Goal: Task Accomplishment & Management: Manage account settings

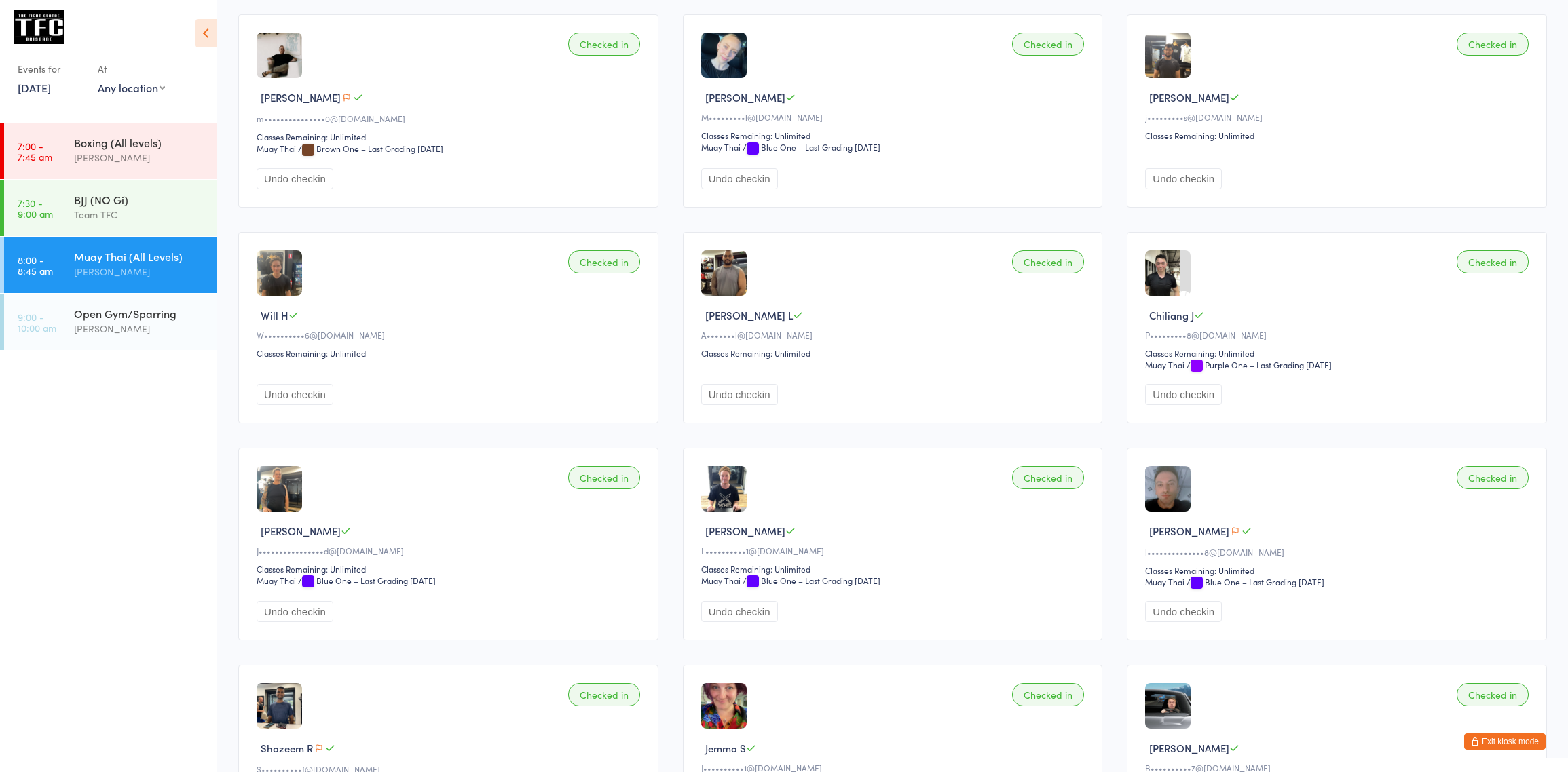
scroll to position [1178, 0]
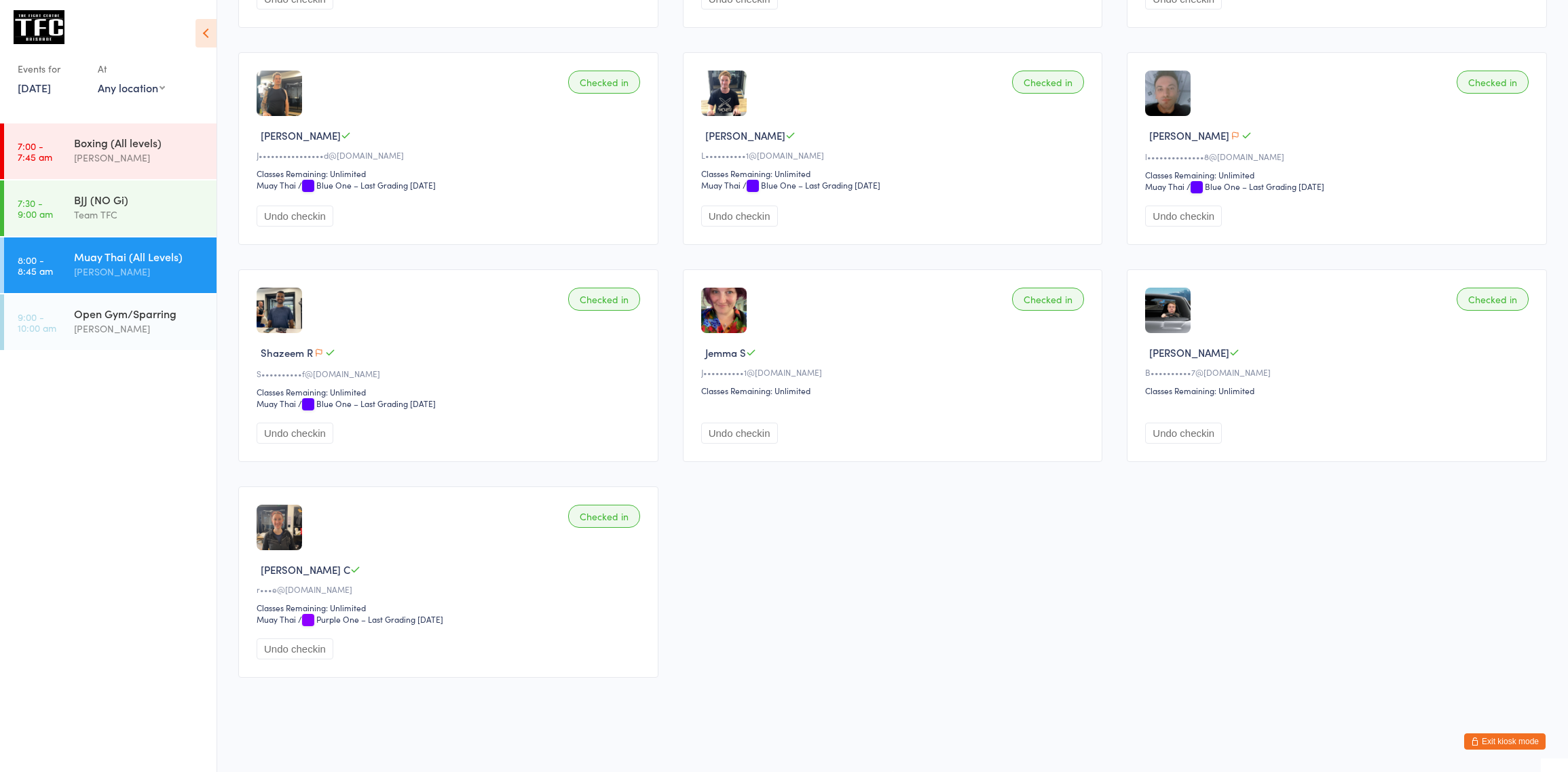
click at [140, 352] on ul "7:00 - 7:45 am Boxing (All levels) Dan Hearn 7:30 - 9:00 am BJJ (NO Gi) Team TF…" at bounding box center [108, 447] width 216 height 648
click at [137, 323] on div "[PERSON_NAME]" at bounding box center [139, 328] width 131 height 16
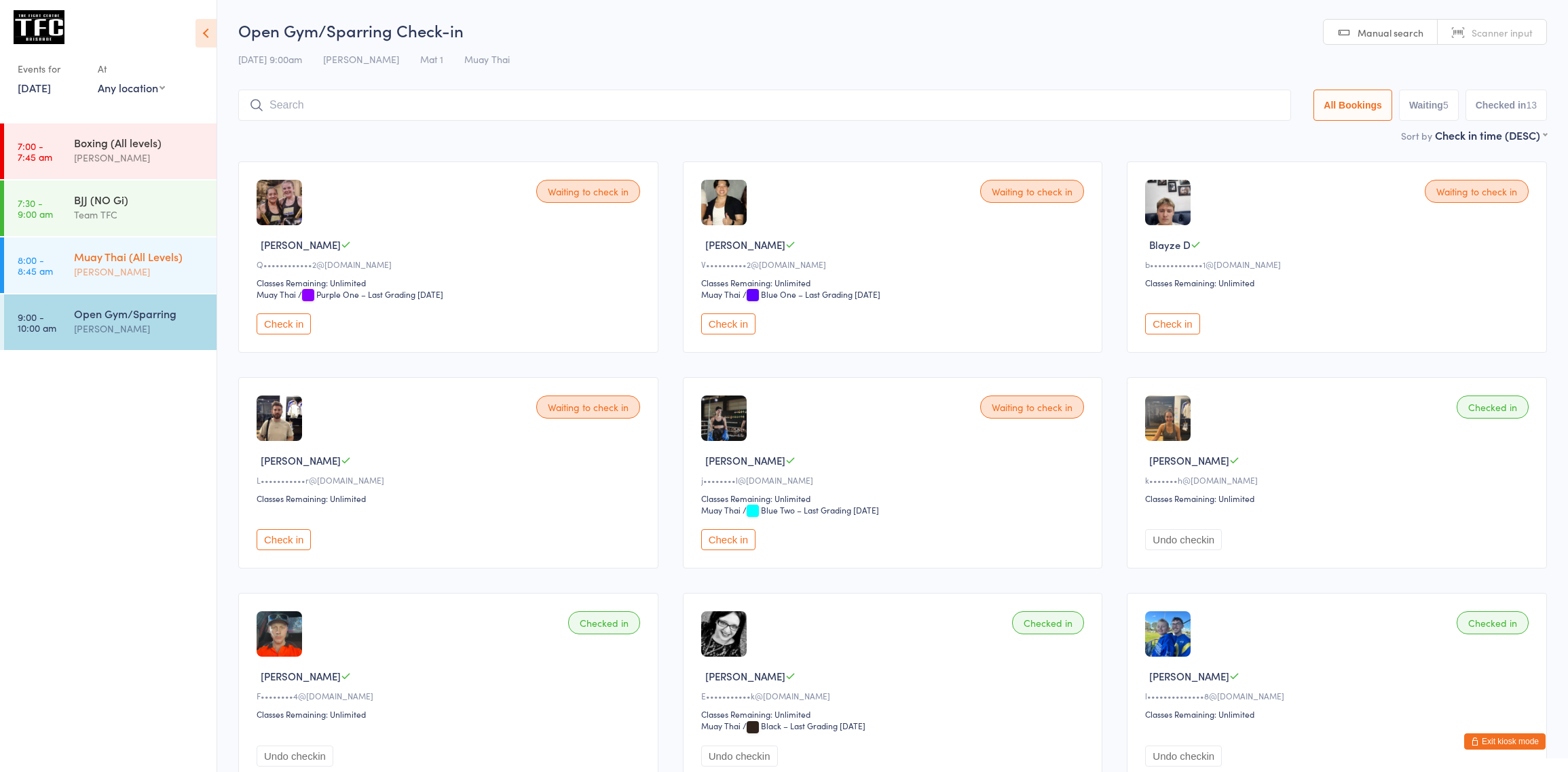
click at [181, 280] on div "[PERSON_NAME]" at bounding box center [139, 272] width 131 height 16
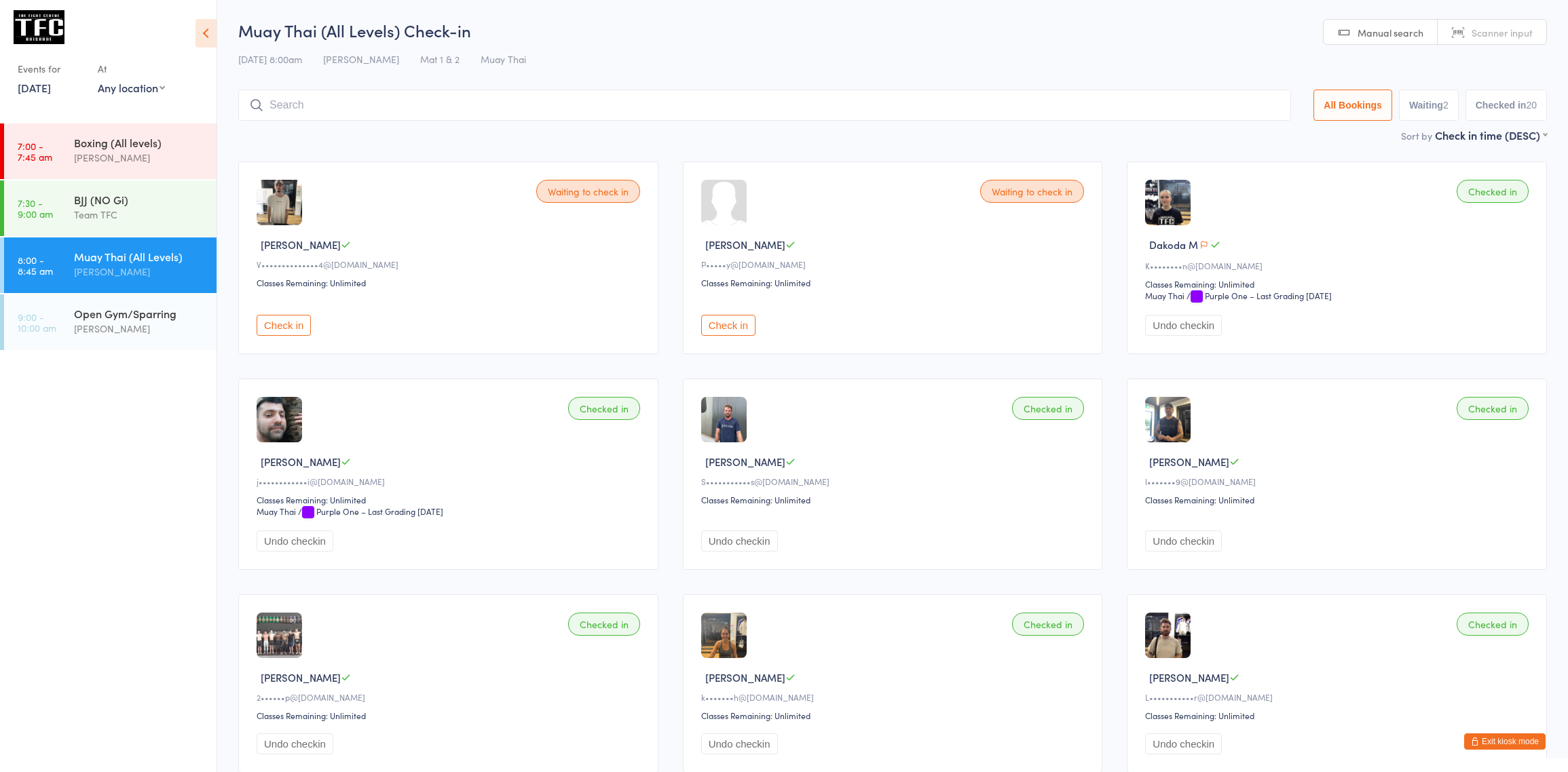
click at [140, 254] on div "Muay Thai (All Levels)" at bounding box center [139, 257] width 131 height 15
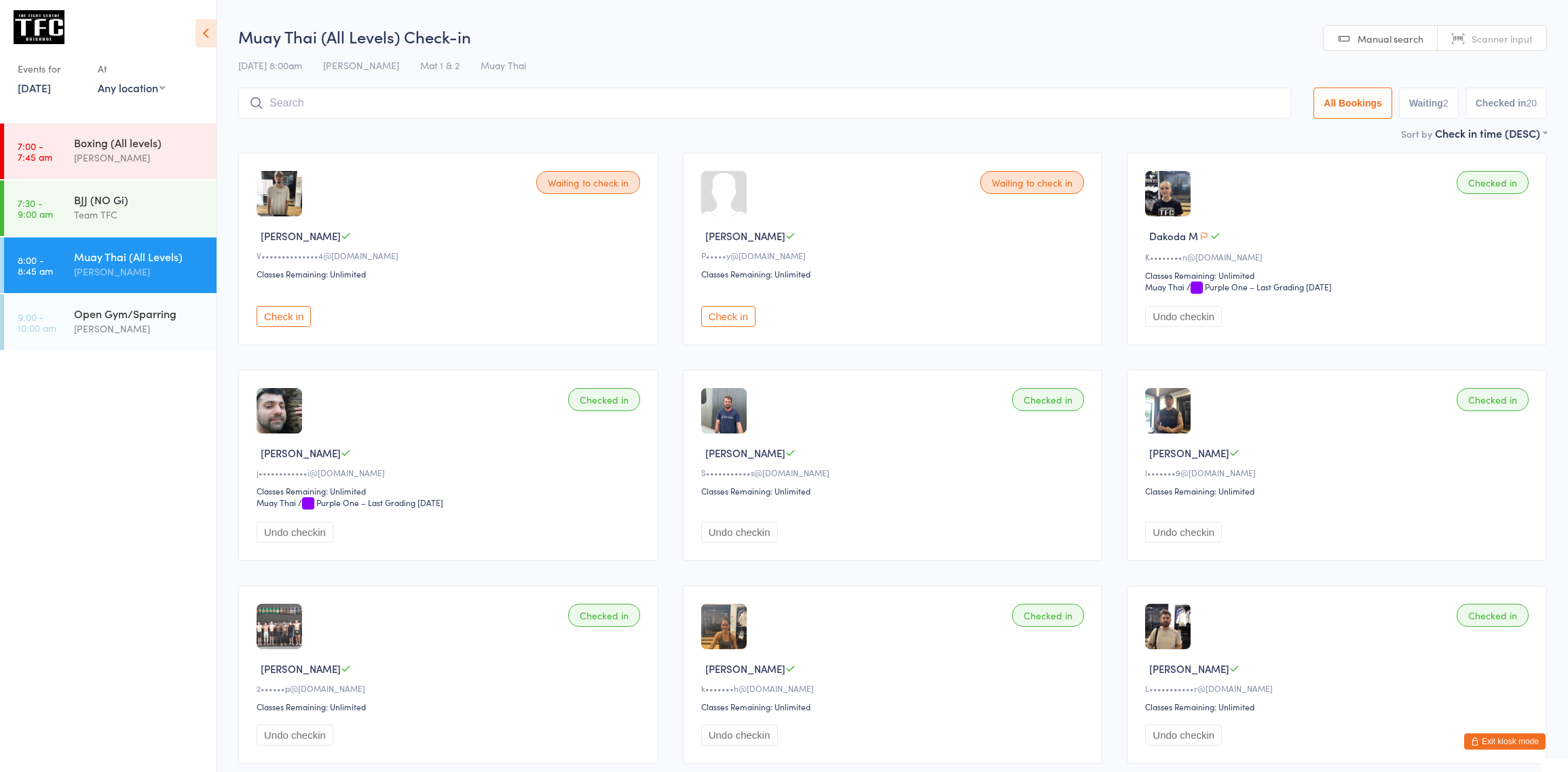
scroll to position [10, 0]
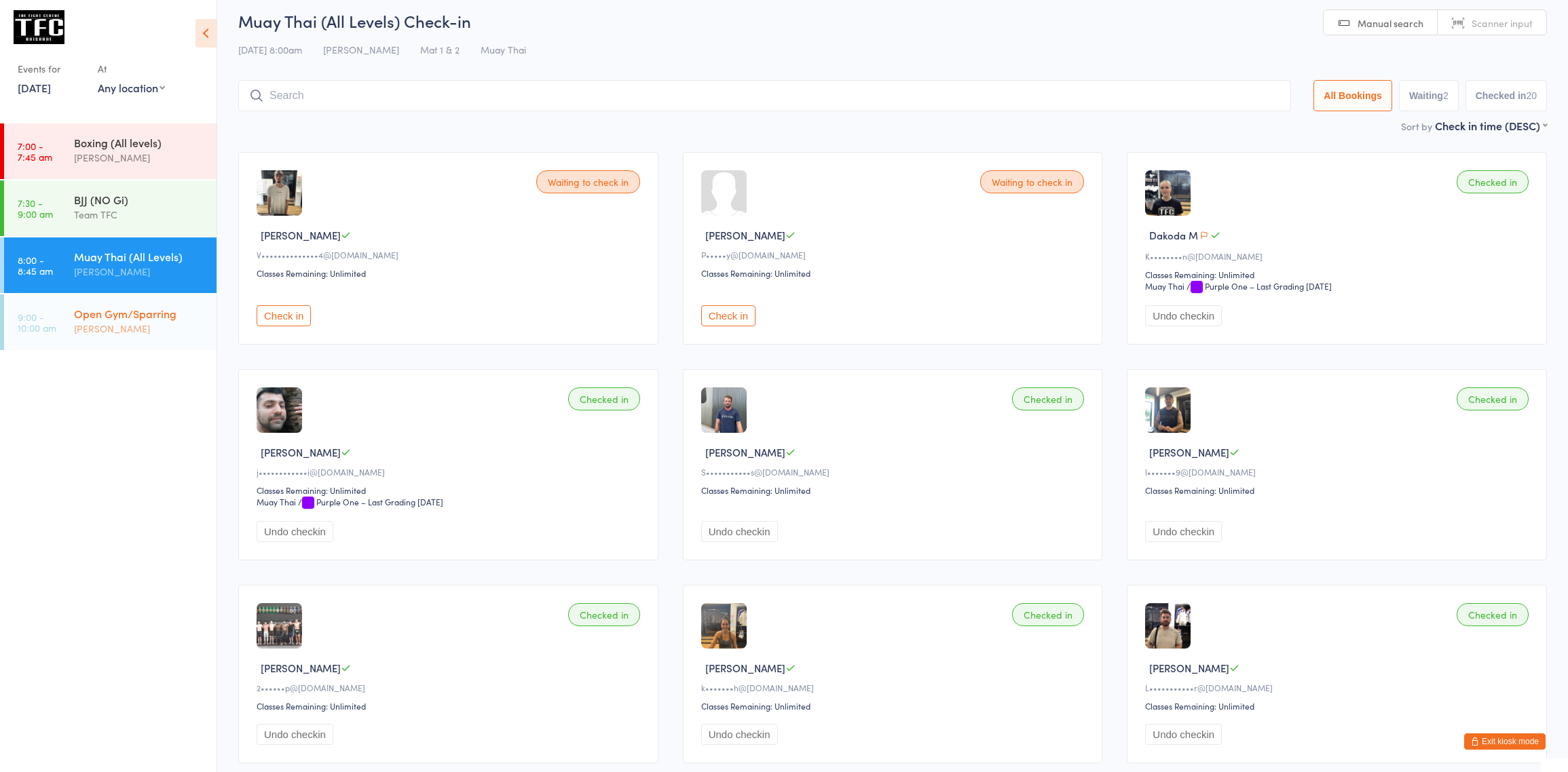
click at [48, 321] on time "9:00 - 10:00 am" at bounding box center [37, 321] width 39 height 22
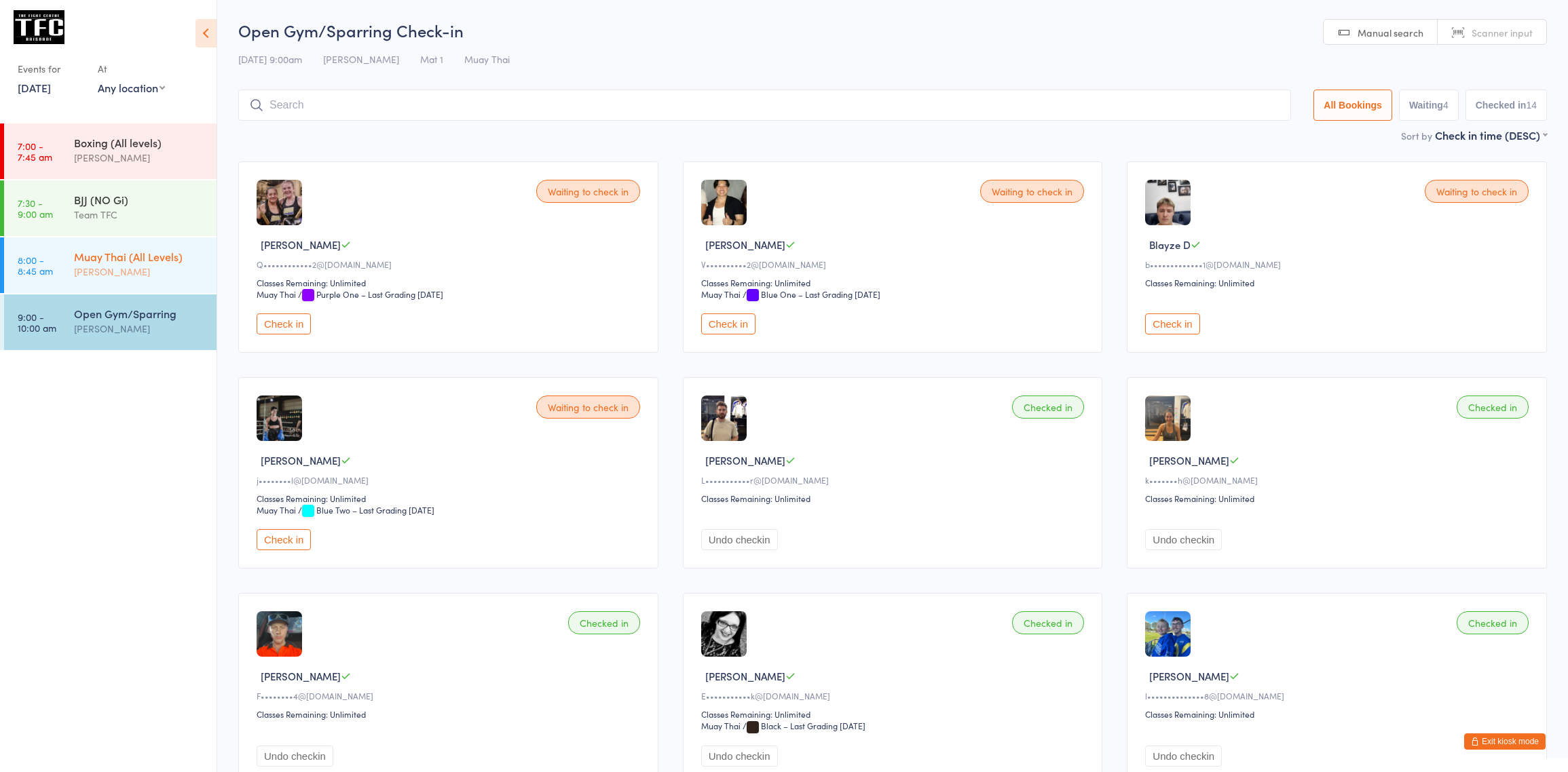
click at [187, 269] on div "[PERSON_NAME]" at bounding box center [139, 272] width 131 height 16
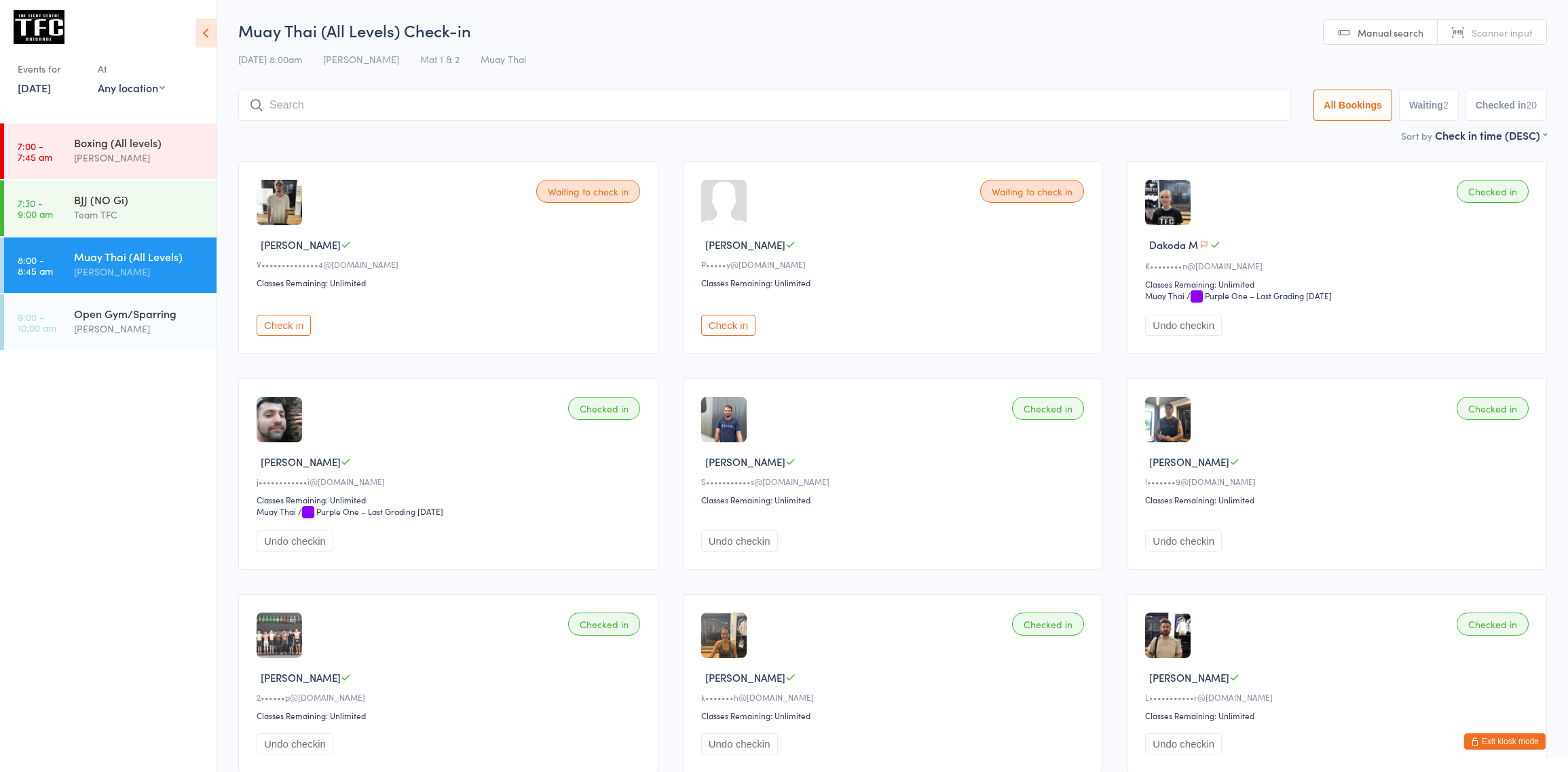
click at [537, 113] on input "search" at bounding box center [764, 105] width 1052 height 31
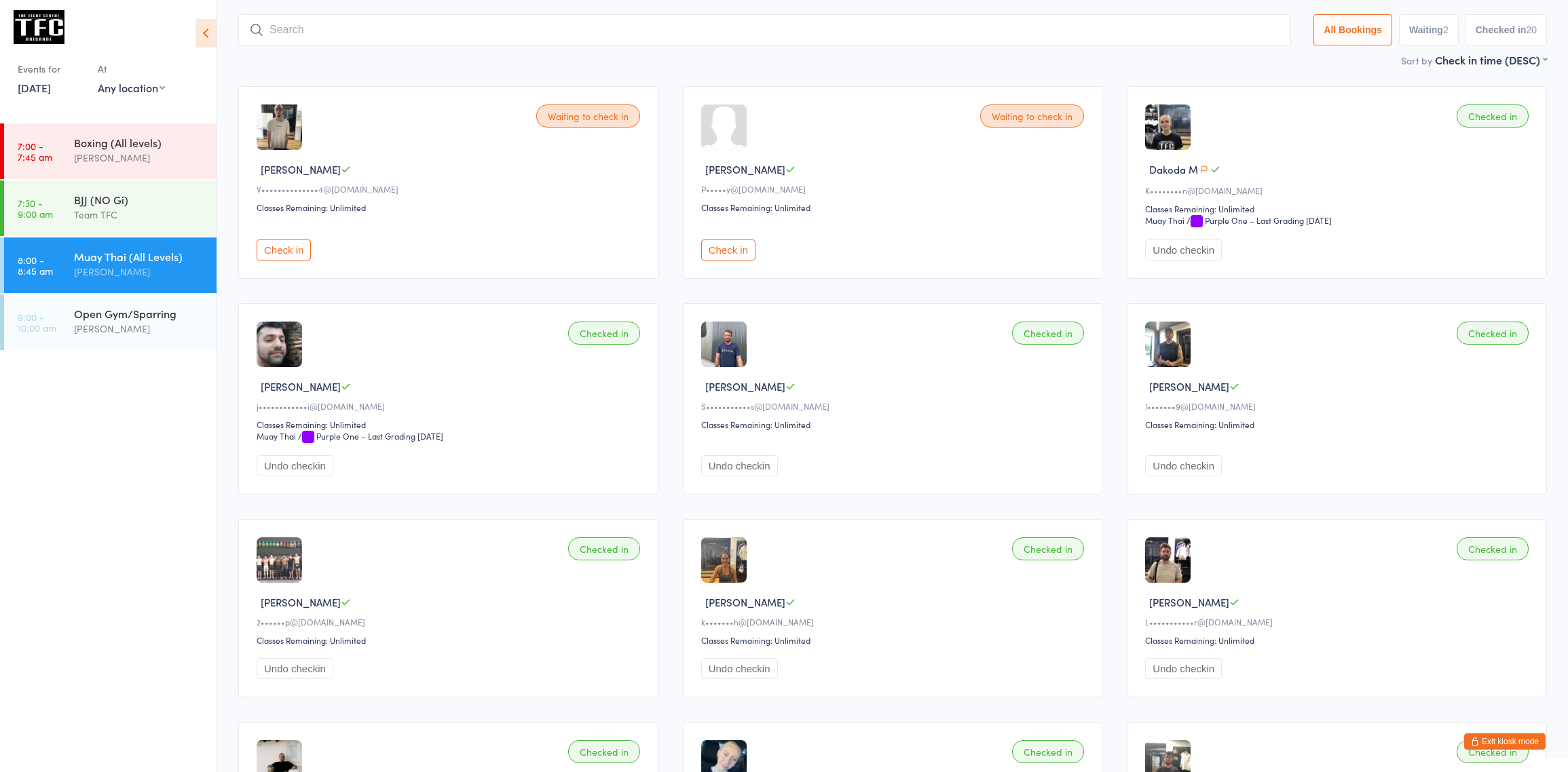
scroll to position [90, 0]
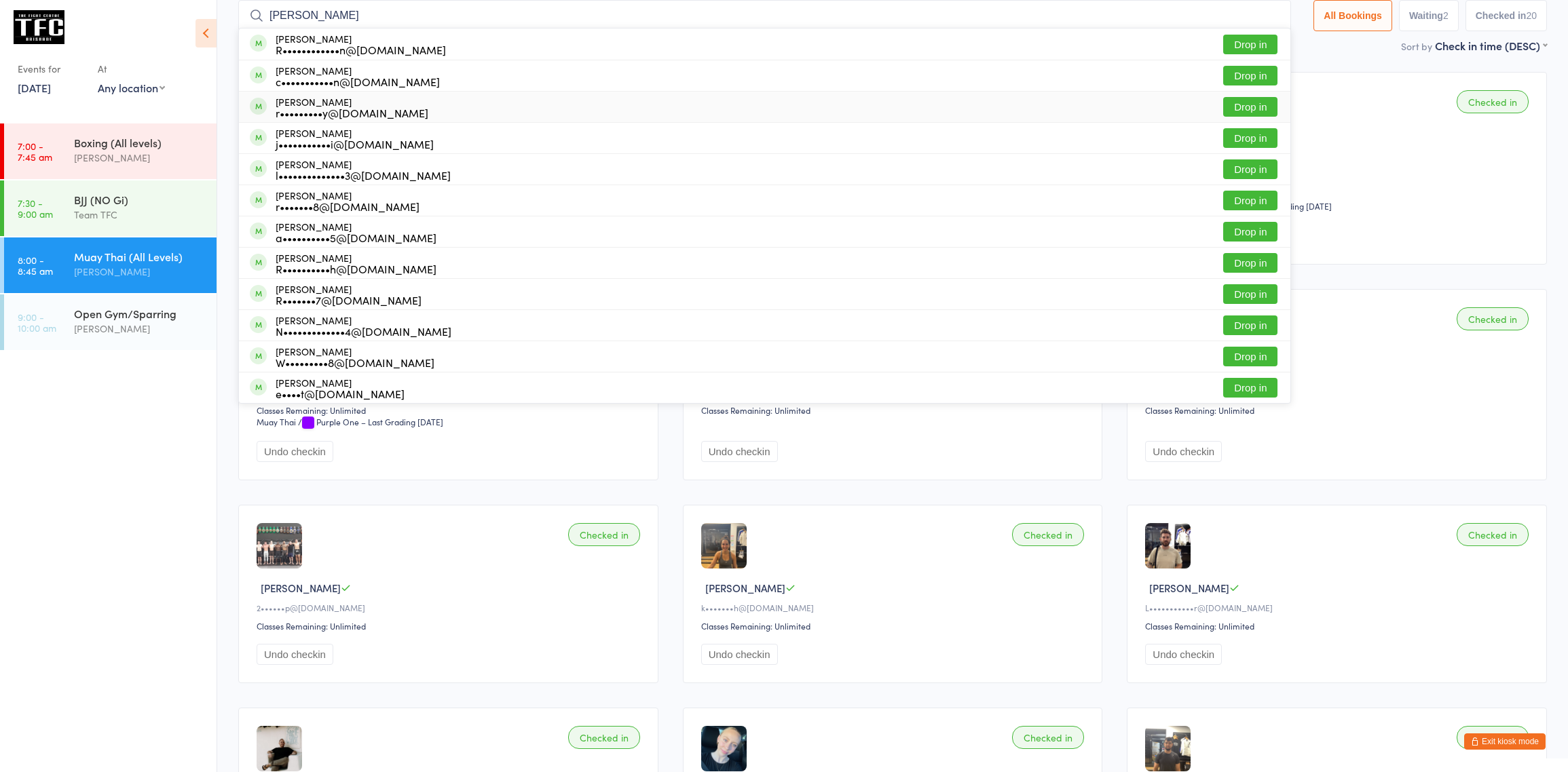
type input "ron"
click at [1249, 101] on button "Drop in" at bounding box center [1250, 107] width 54 height 19
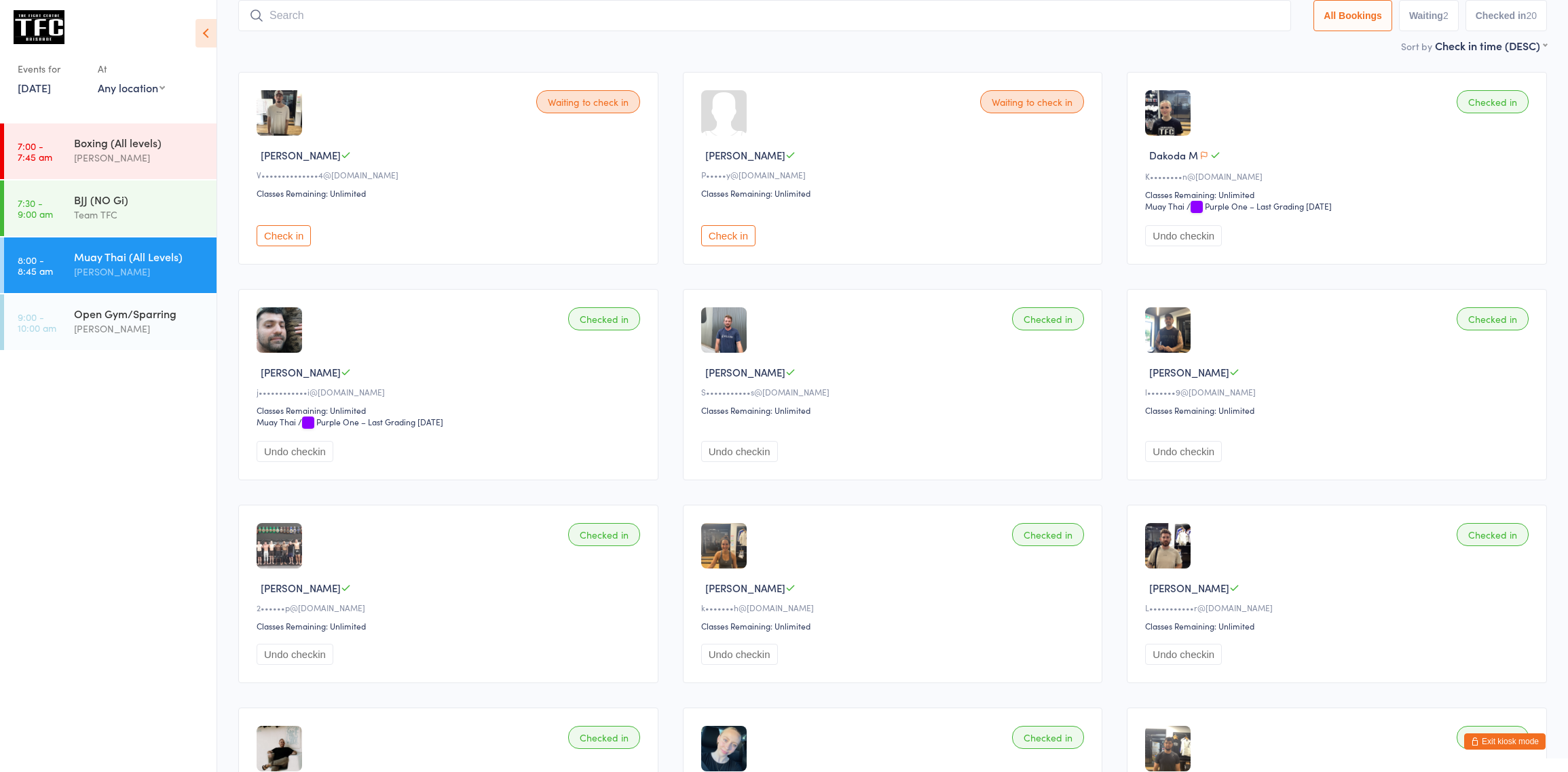
scroll to position [89, 0]
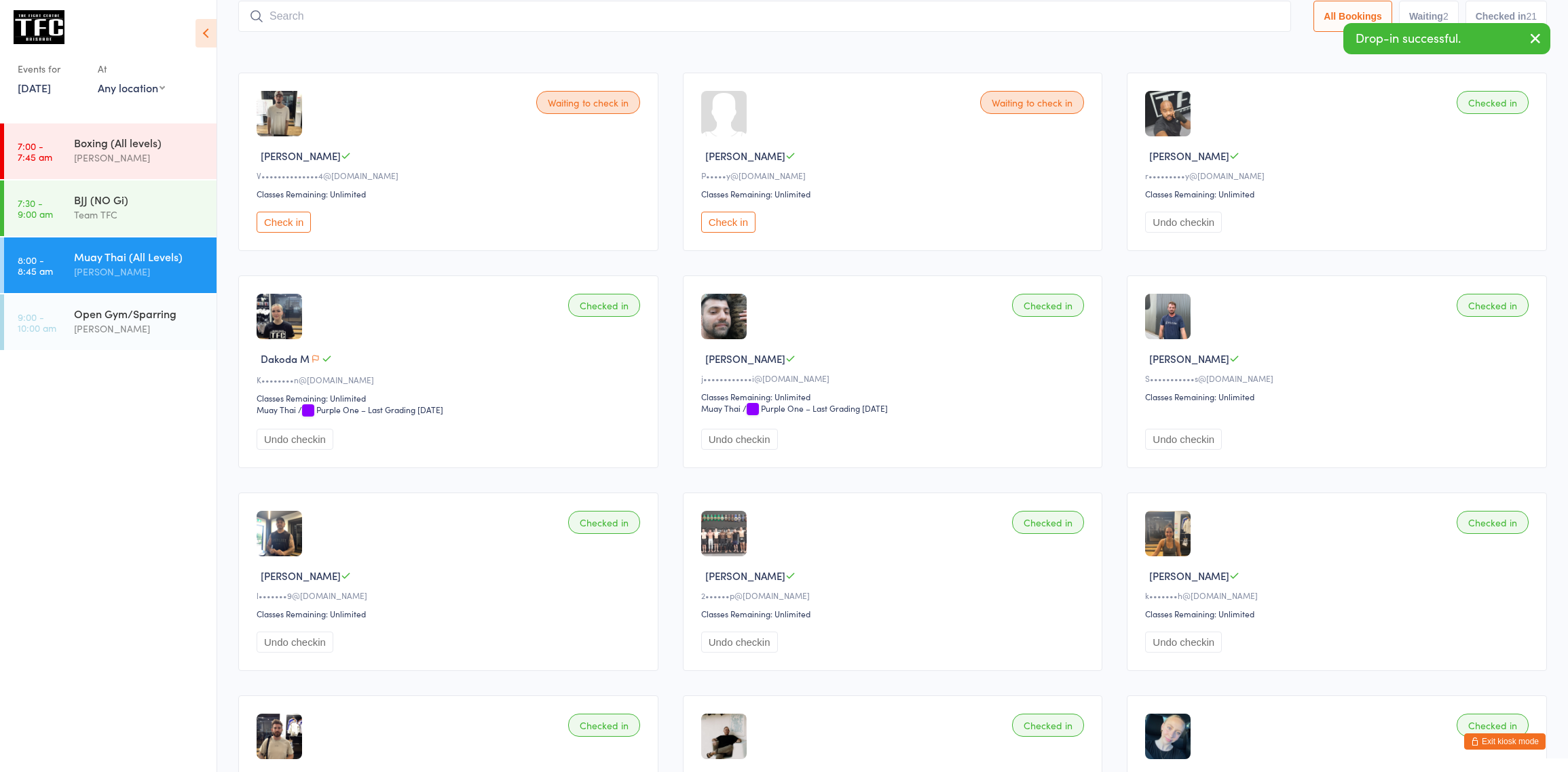
click at [1490, 739] on button "Exit kiosk mode" at bounding box center [1504, 741] width 81 height 16
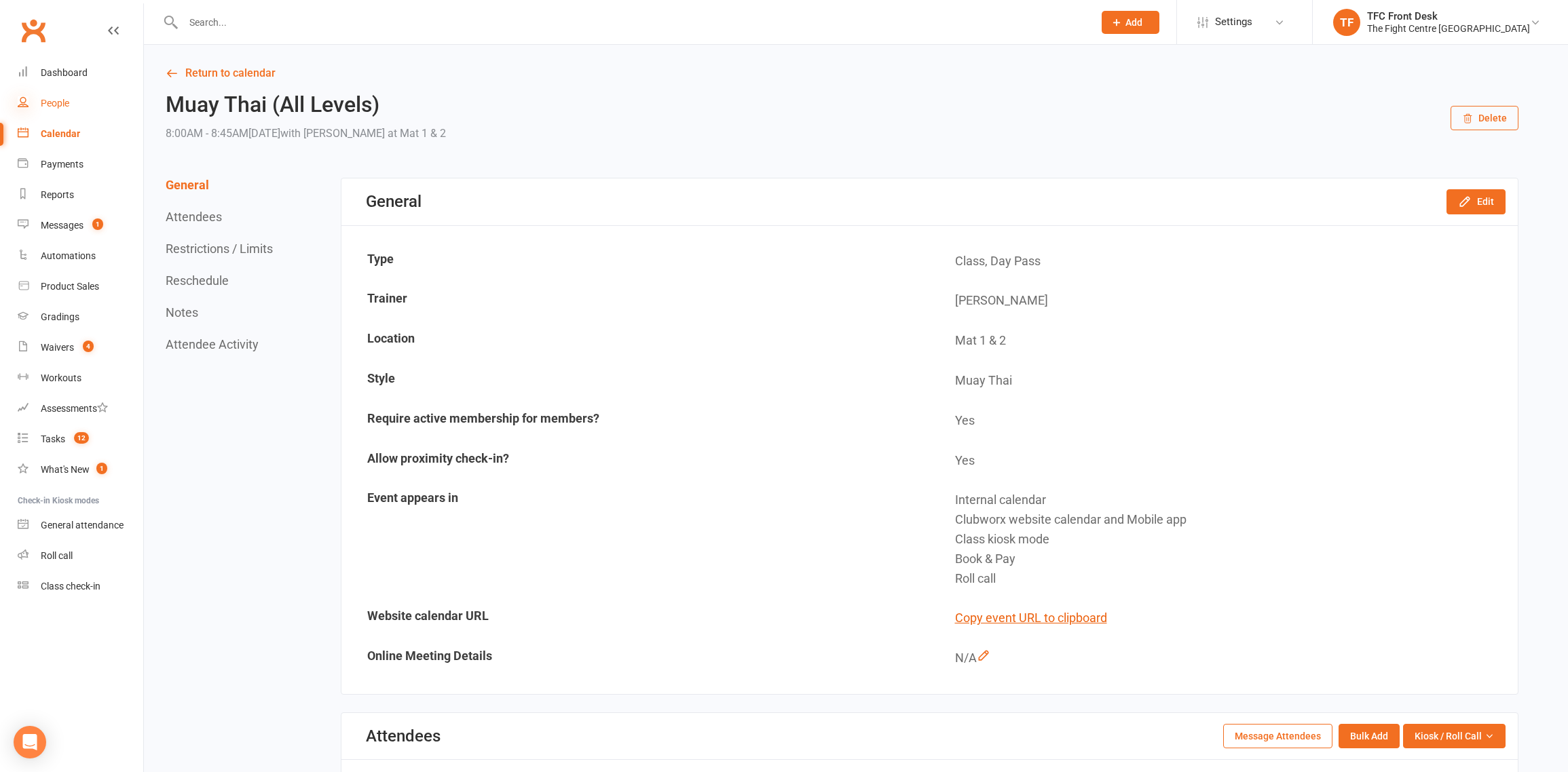
click at [27, 107] on icon at bounding box center [23, 101] width 11 height 11
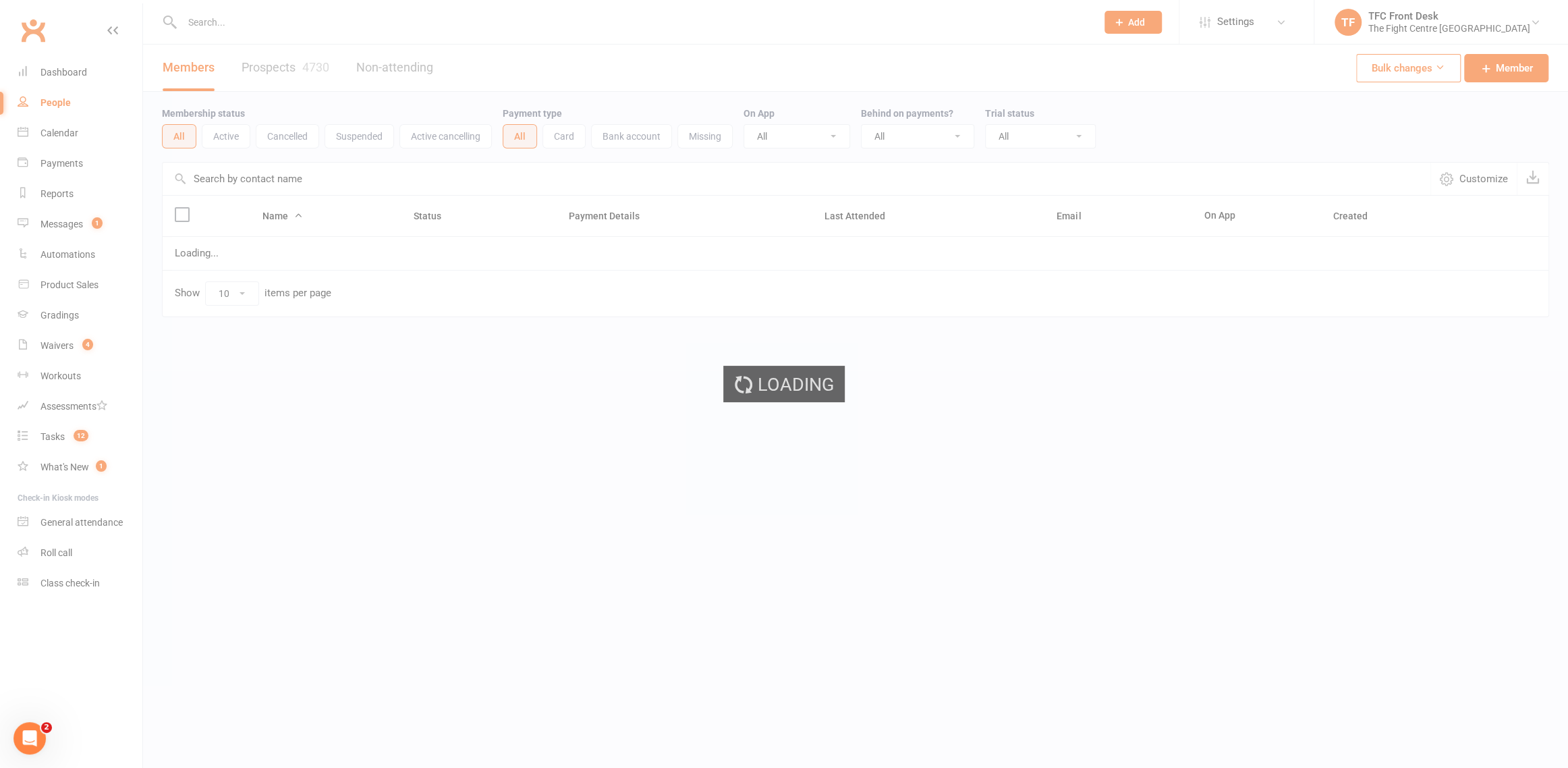
click at [245, 24] on div "Loading" at bounding box center [784, 384] width 1568 height 768
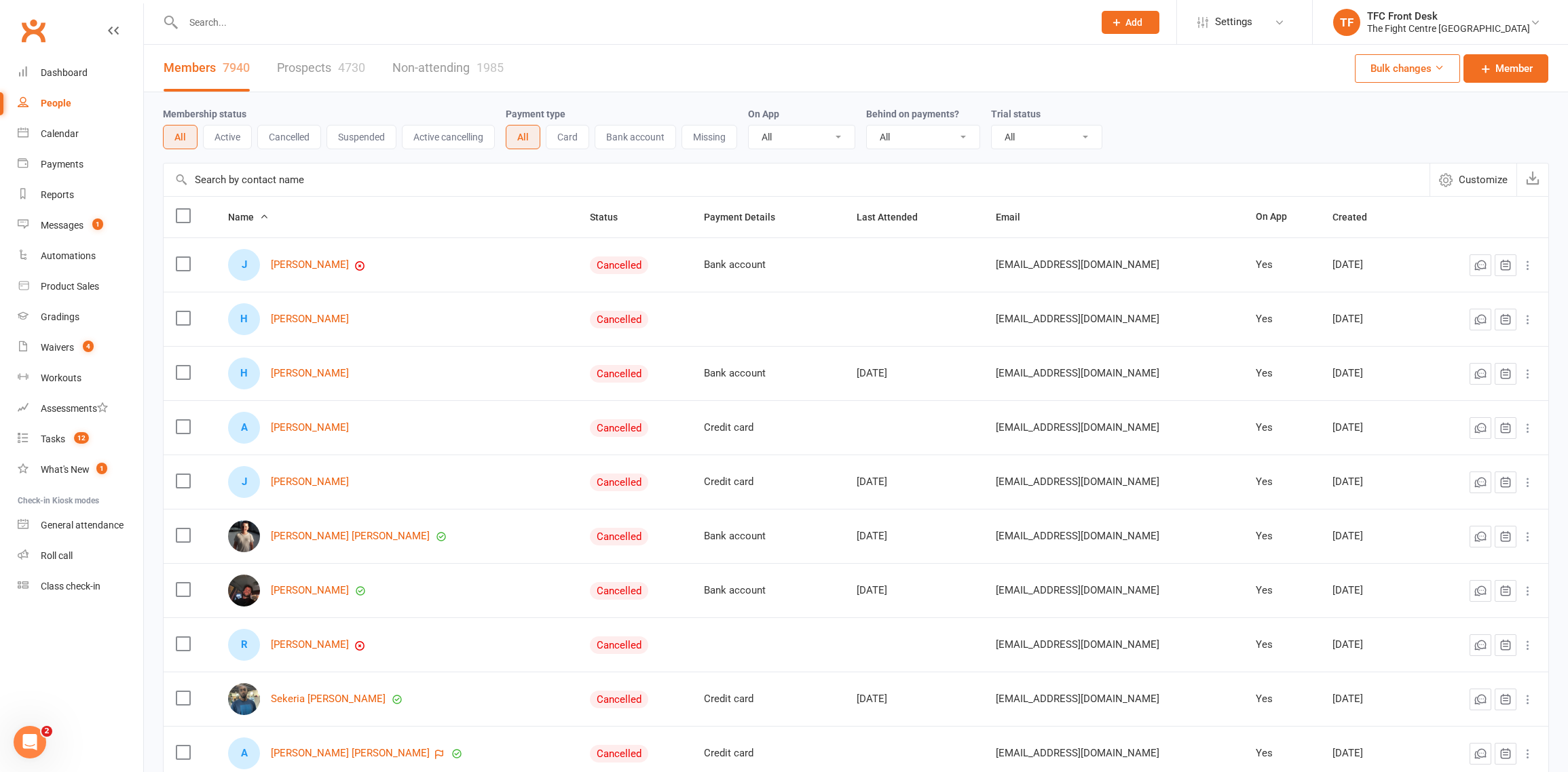
click at [246, 24] on input "text" at bounding box center [631, 22] width 905 height 19
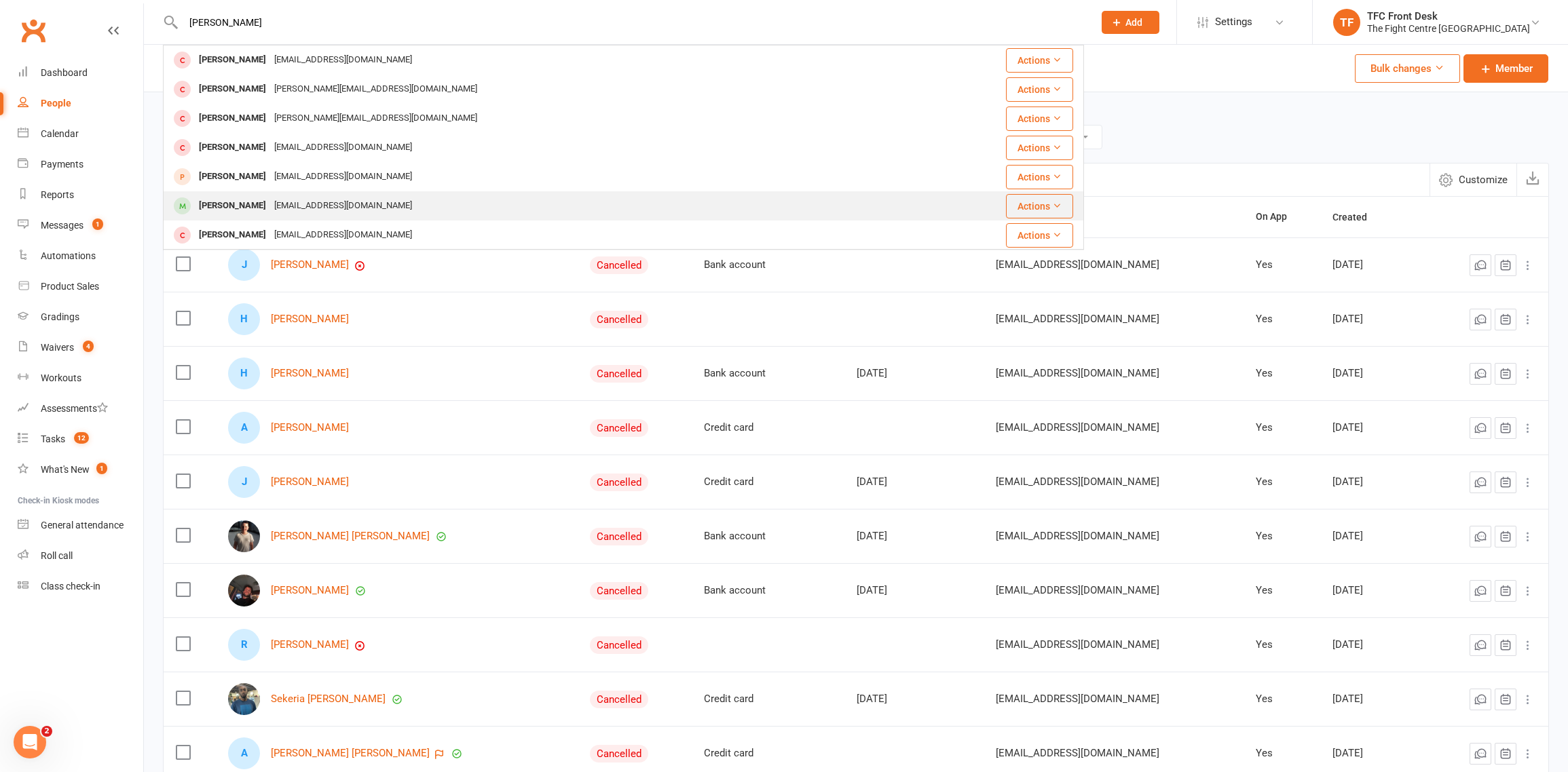
type input "travis"
click at [409, 203] on div "Travis Howard tjk04764@gmail.com" at bounding box center [546, 205] width 765 height 28
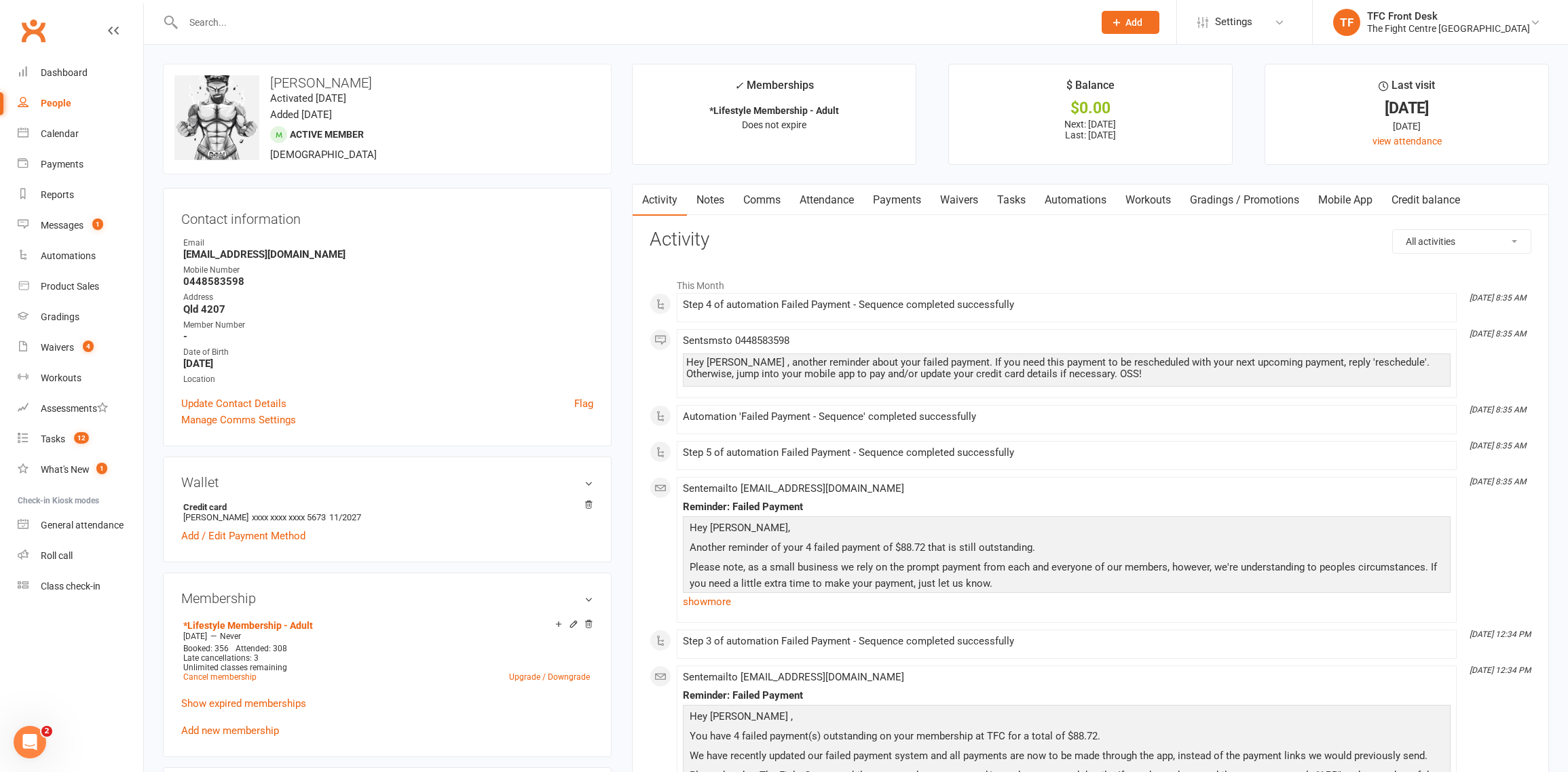
click at [893, 202] on link "Payments" at bounding box center [897, 200] width 67 height 31
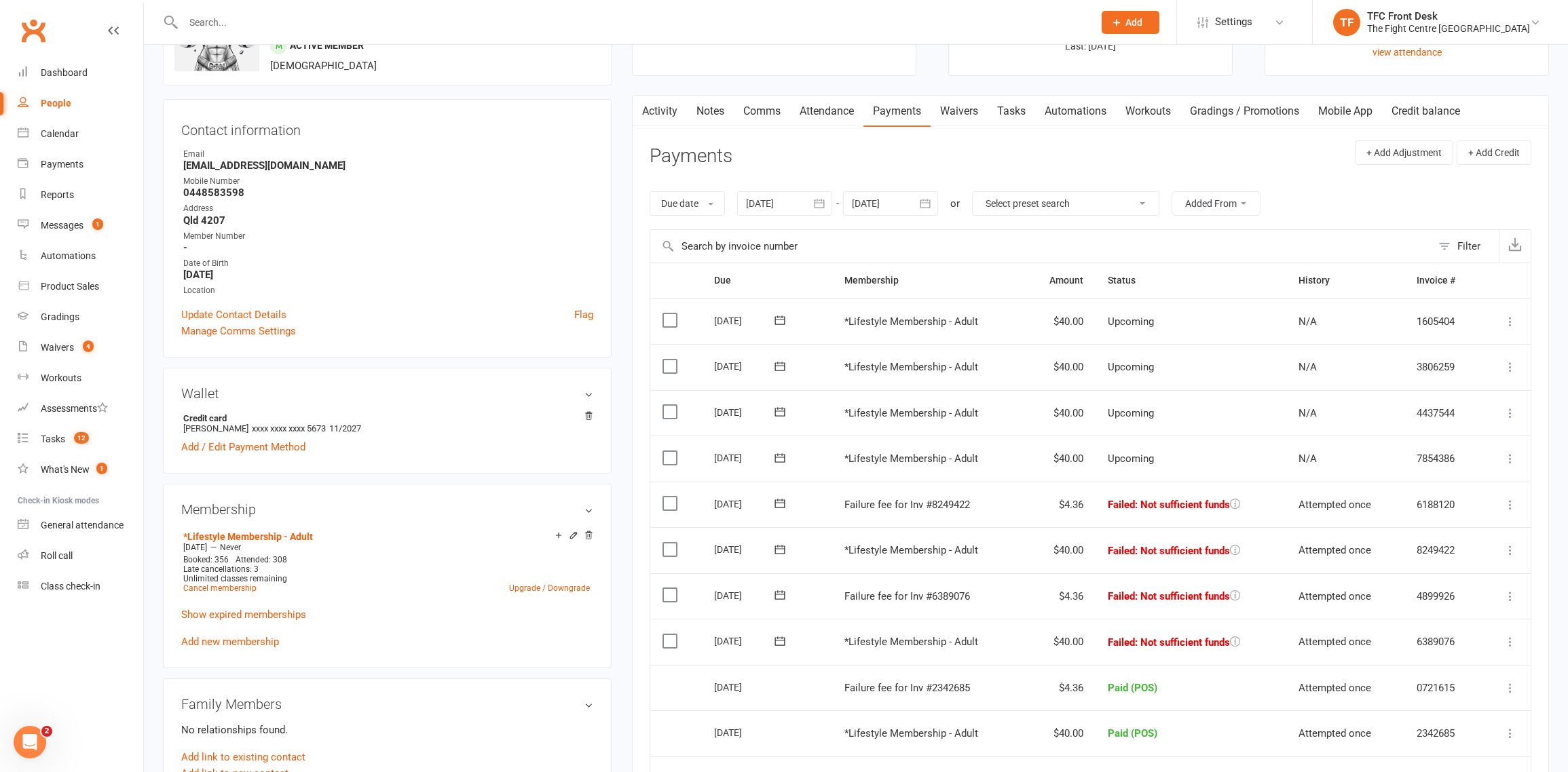
scroll to position [230, 0]
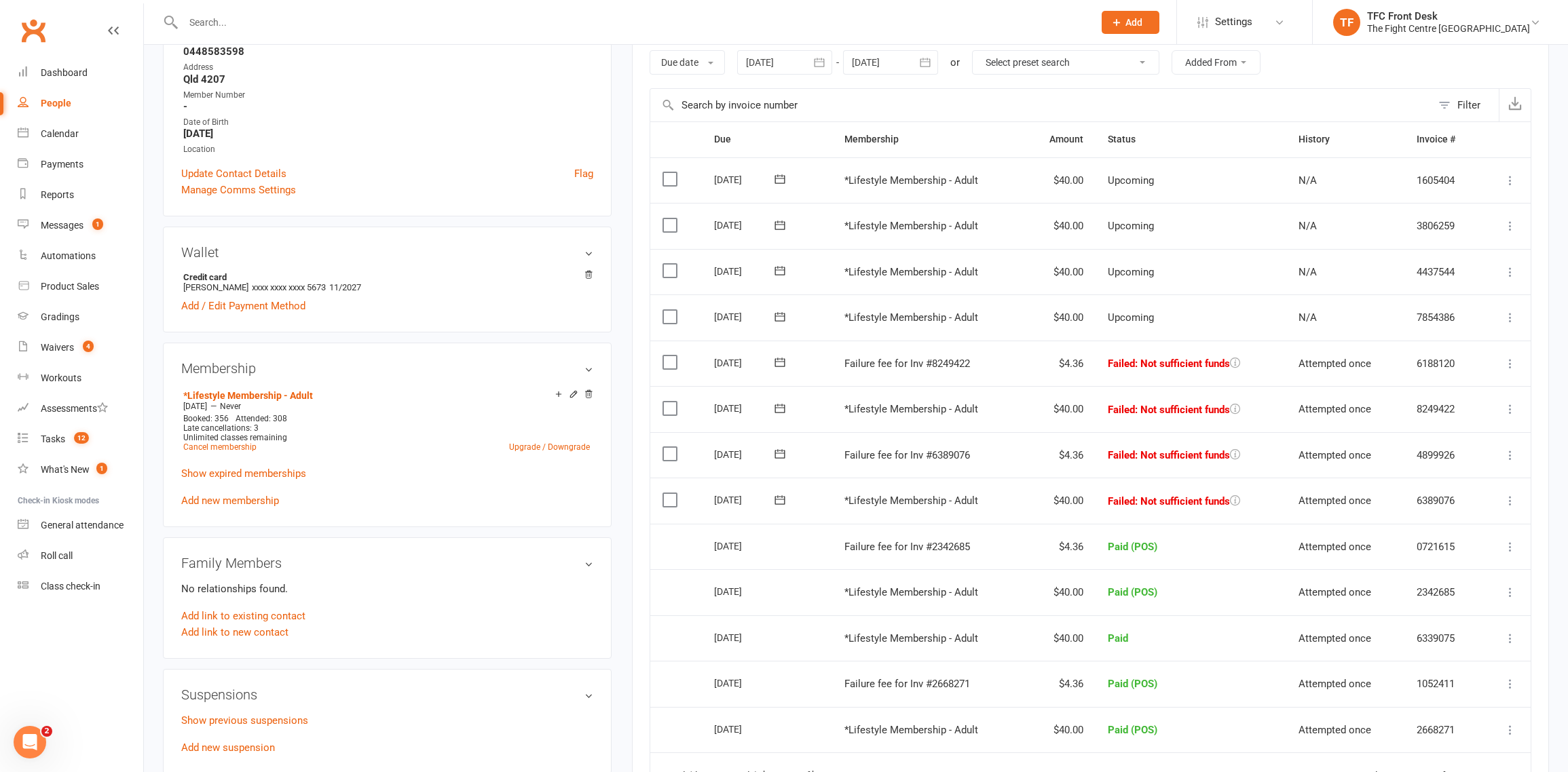
click at [1514, 509] on td "Mark as Paid (Cash) Mark as Paid (POS) Mark as Paid (Other) Skip Retry now More…" at bounding box center [1505, 500] width 49 height 46
click at [1511, 506] on icon at bounding box center [1510, 500] width 13 height 13
click at [1435, 557] on link "Mark as Paid (POS)" at bounding box center [1450, 554] width 134 height 27
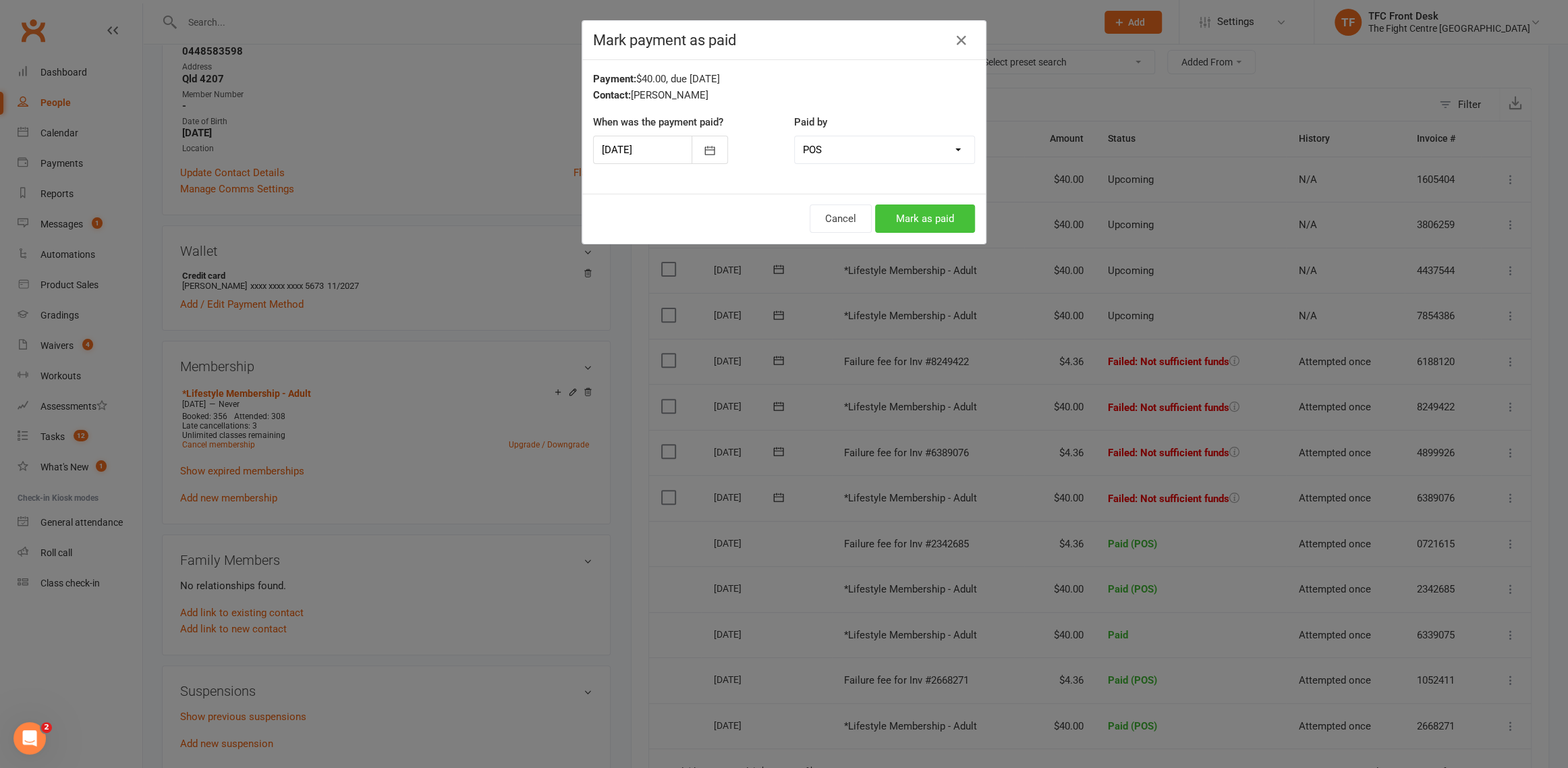
click at [885, 220] on button "Mark as paid" at bounding box center [925, 219] width 100 height 28
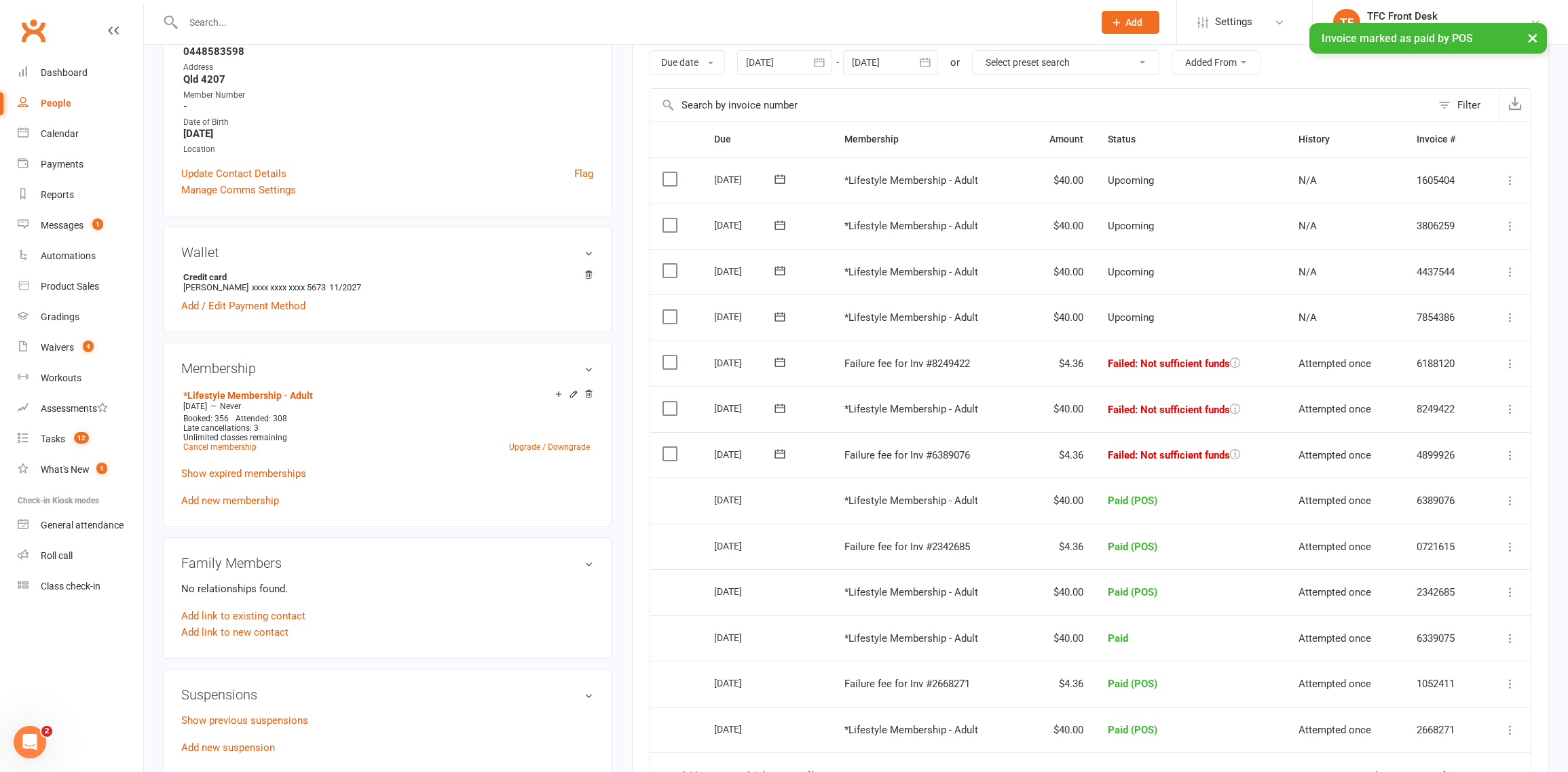
click at [1510, 460] on icon at bounding box center [1510, 455] width 13 height 13
click at [1426, 512] on link "Mark as Paid (POS)" at bounding box center [1450, 509] width 134 height 27
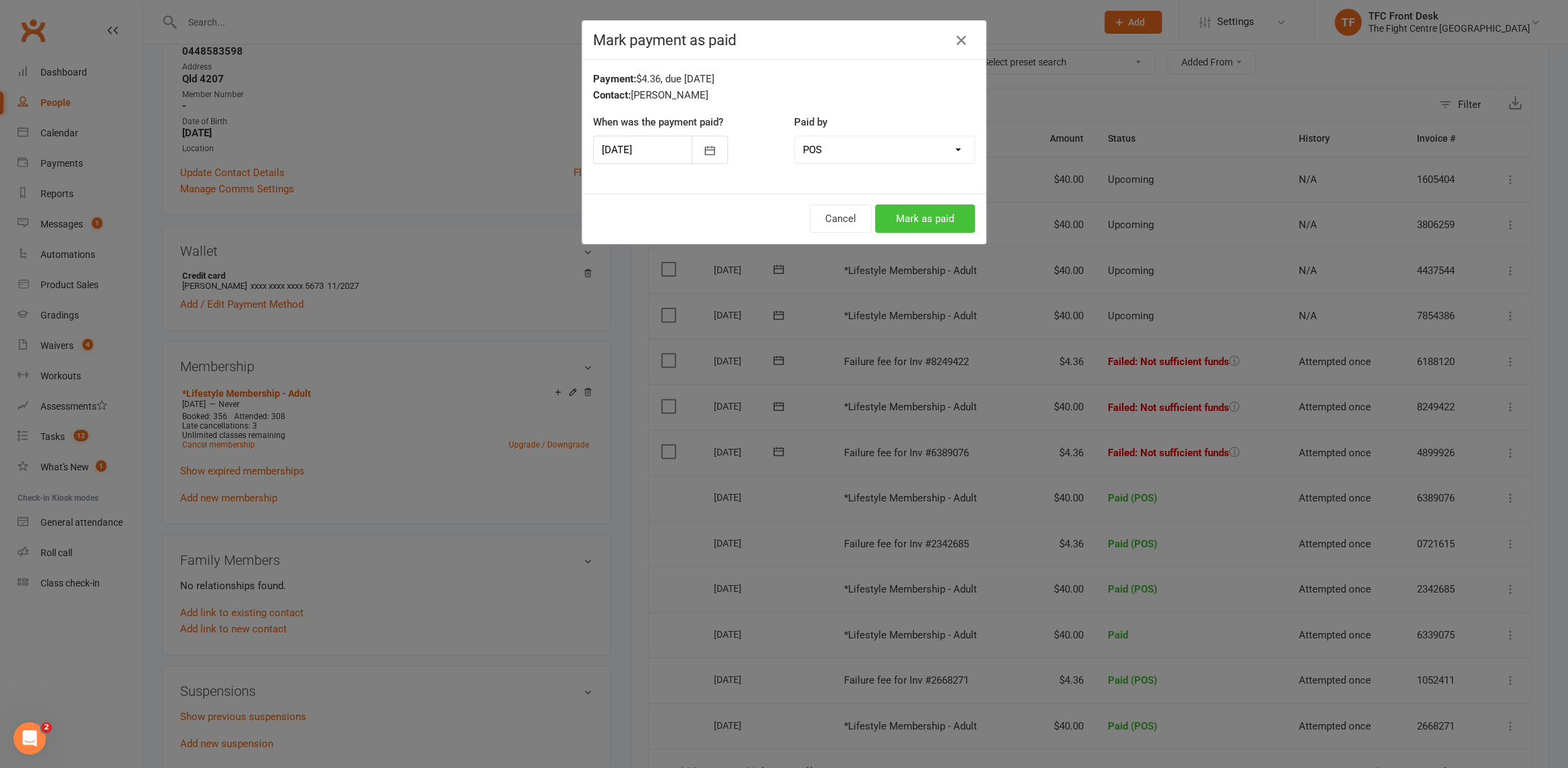
click at [891, 214] on button "Mark as paid" at bounding box center [925, 219] width 100 height 28
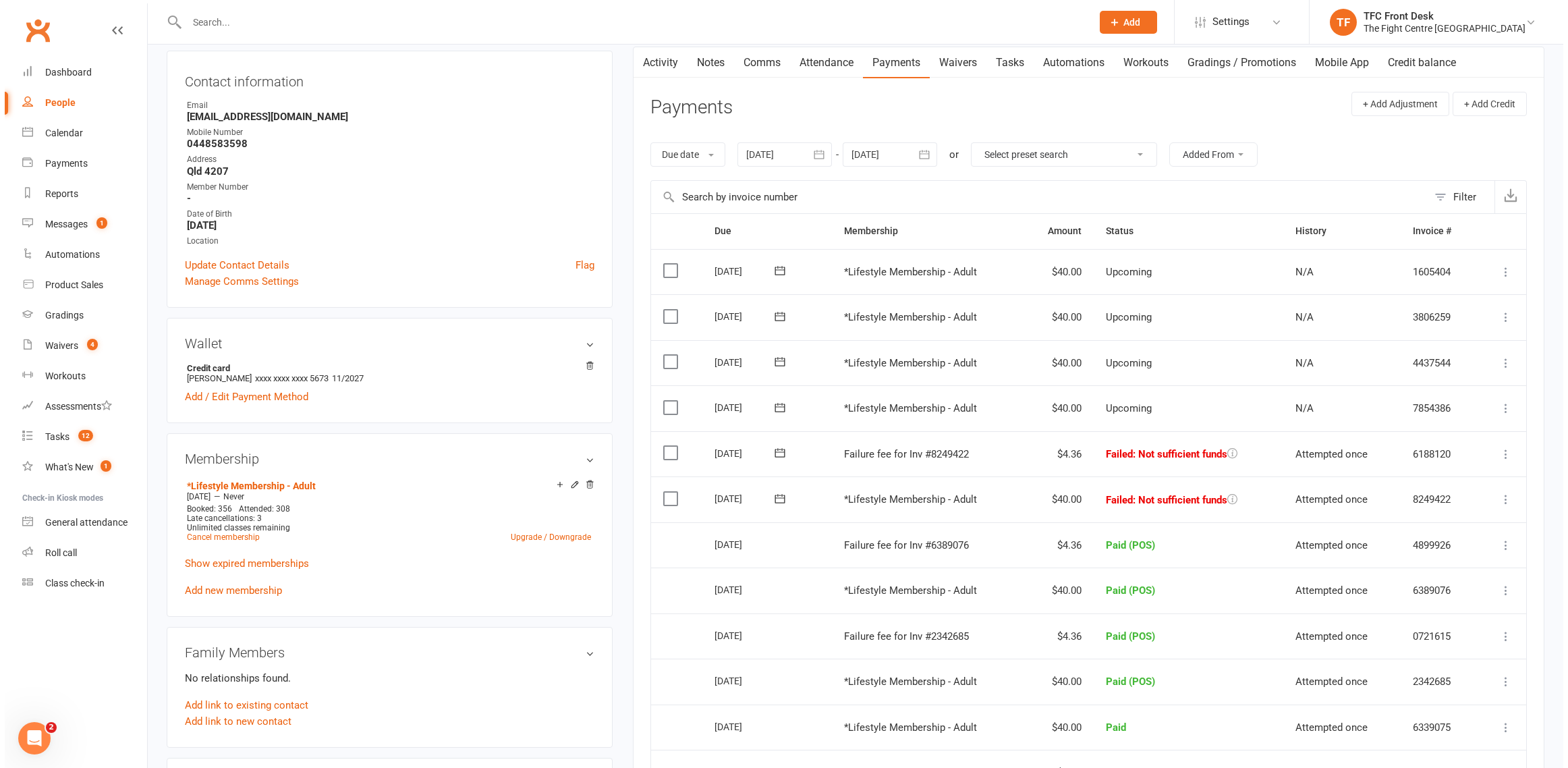
scroll to position [0, 0]
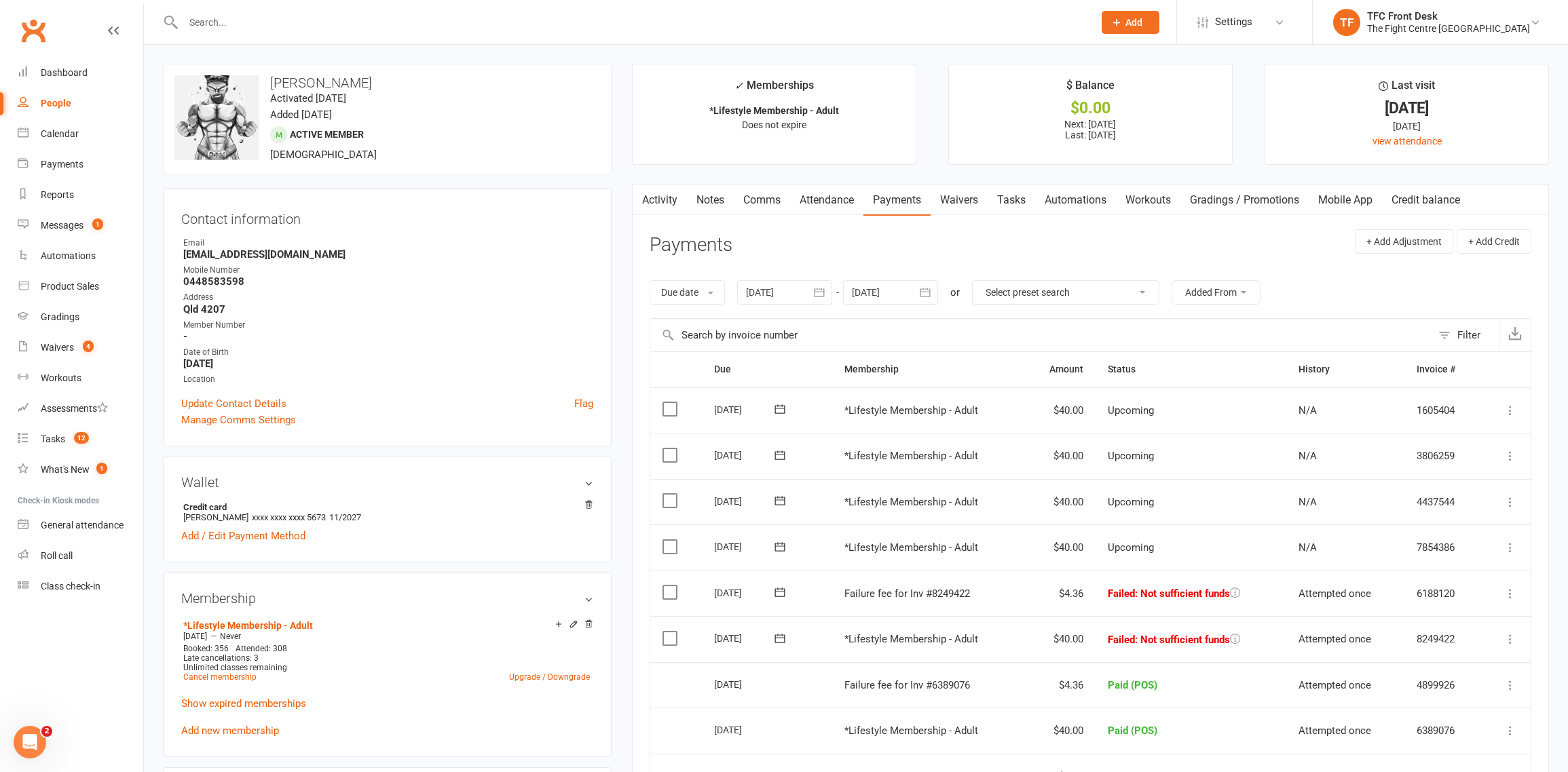
click at [699, 194] on link "Notes" at bounding box center [710, 200] width 47 height 31
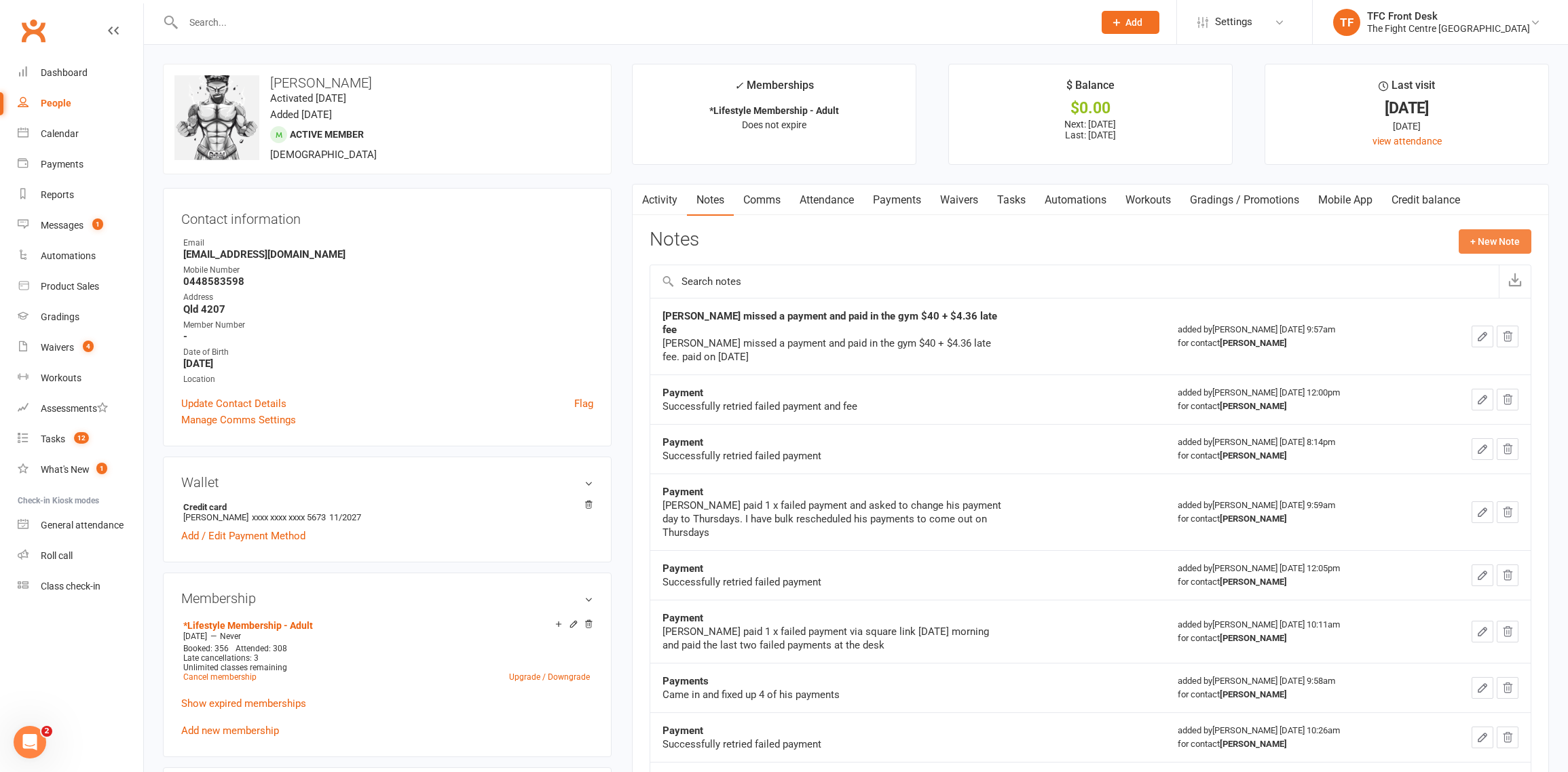
click at [1493, 238] on button "+ New Note" at bounding box center [1494, 241] width 72 height 25
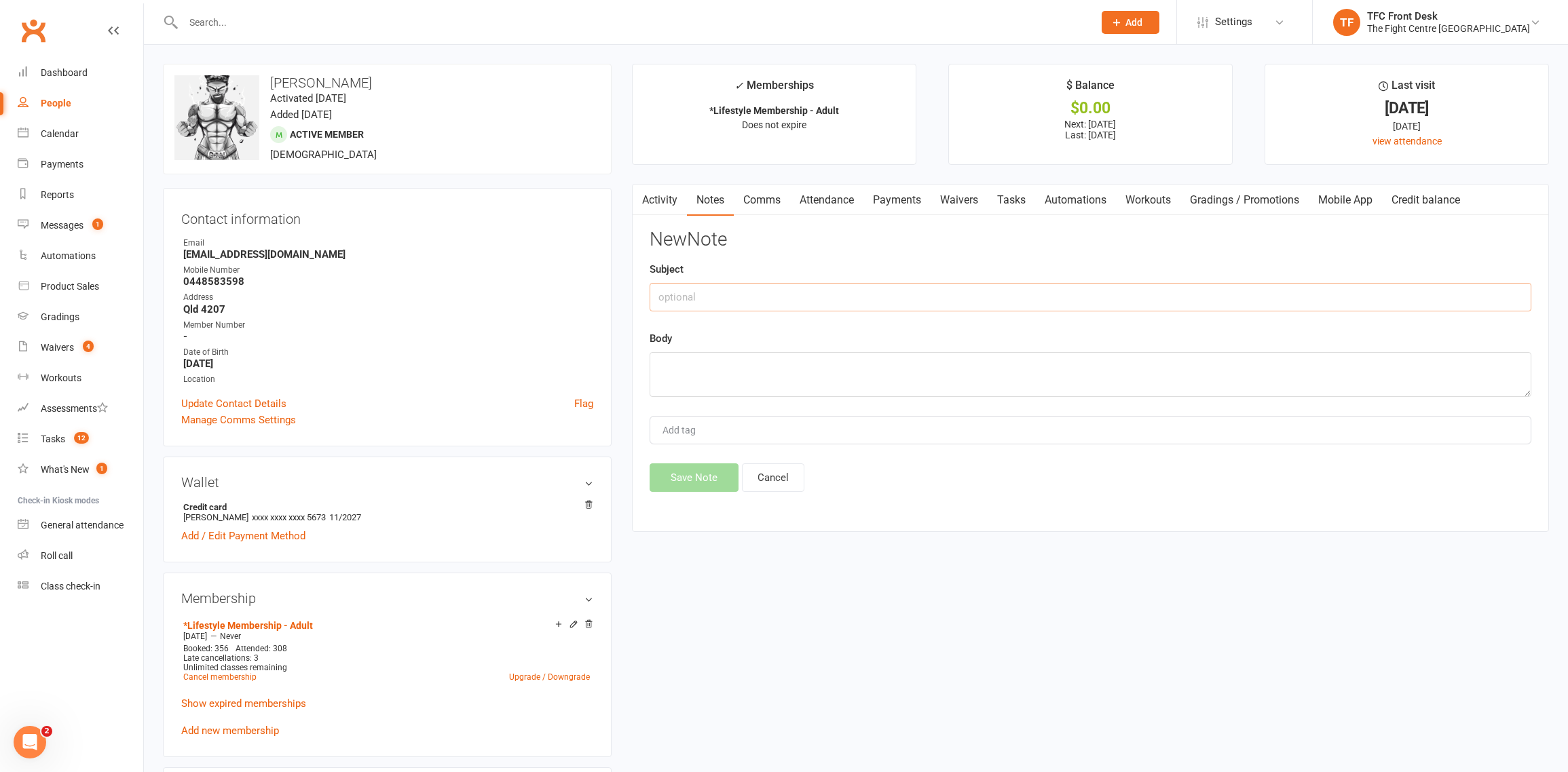
click at [984, 305] on input "text" at bounding box center [1090, 297] width 881 height 28
click at [1014, 363] on textarea at bounding box center [1090, 374] width 881 height 45
click at [1009, 318] on div "New Note Subject paid late fee Body Add tag Save Note Cancel" at bounding box center [1090, 360] width 881 height 263
click at [1003, 301] on input "paid late fee" at bounding box center [1090, 297] width 881 height 28
type input "paid late fee13/9/25"
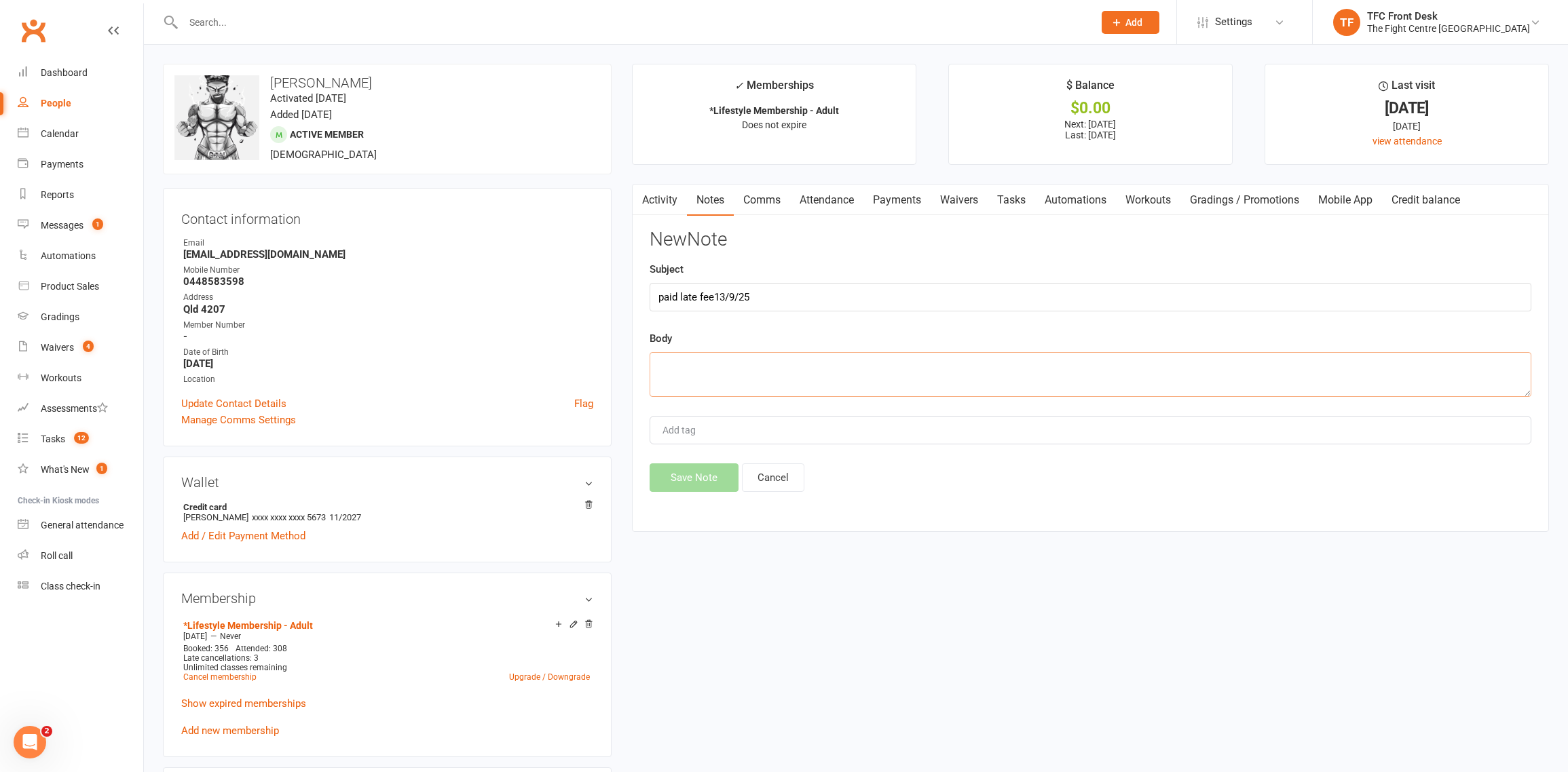
click at [896, 370] on textarea at bounding box center [1090, 374] width 881 height 45
click at [676, 363] on textarea "trav paid late fee and member $44.36 one still out standing" at bounding box center [1090, 374] width 881 height 45
type textarea "travis paid late fee and member $44.36 one still out standing"
click at [696, 483] on button "Save Note" at bounding box center [693, 477] width 89 height 28
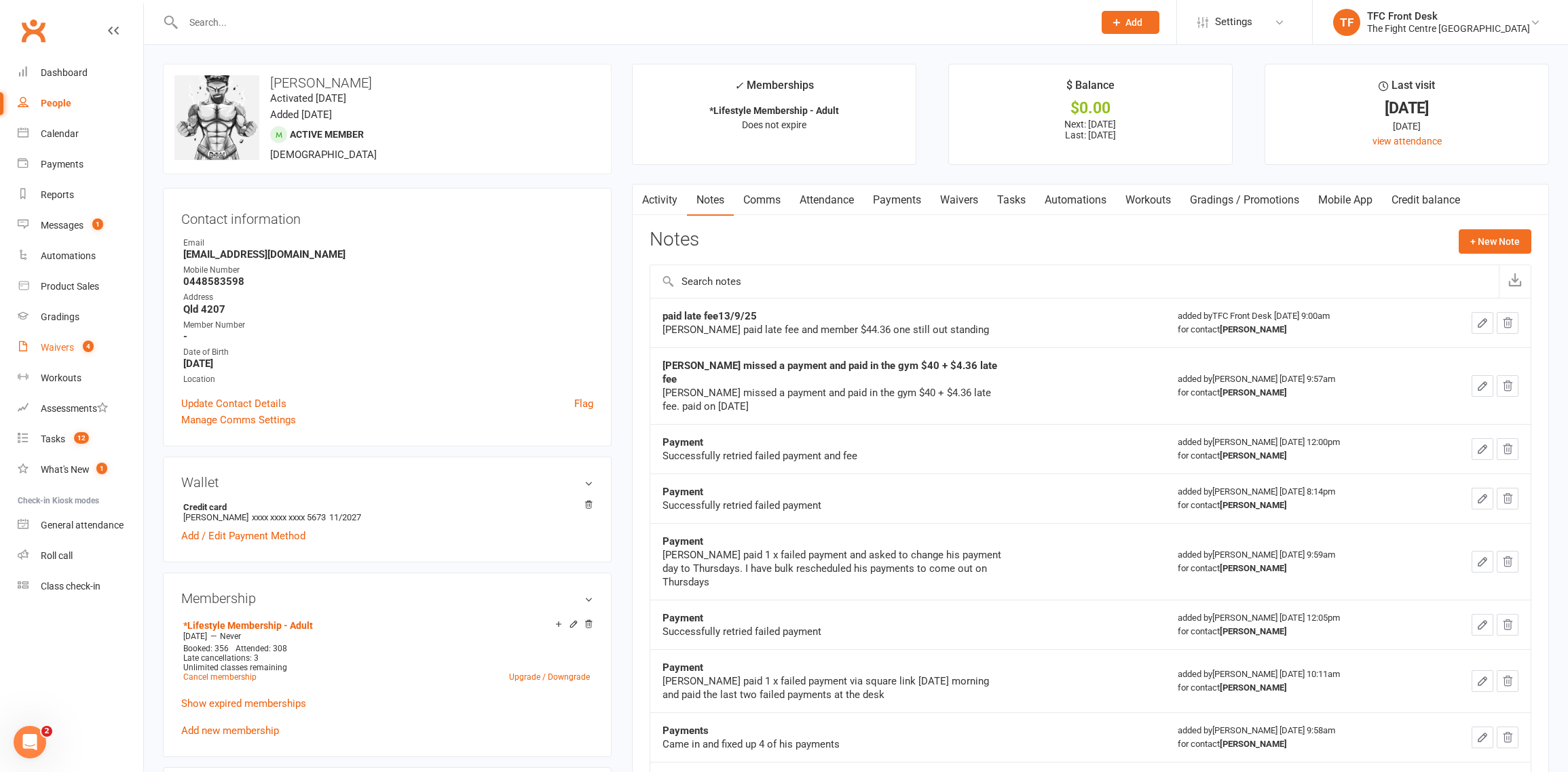
click at [60, 338] on link "Waivers 4" at bounding box center [81, 348] width 125 height 31
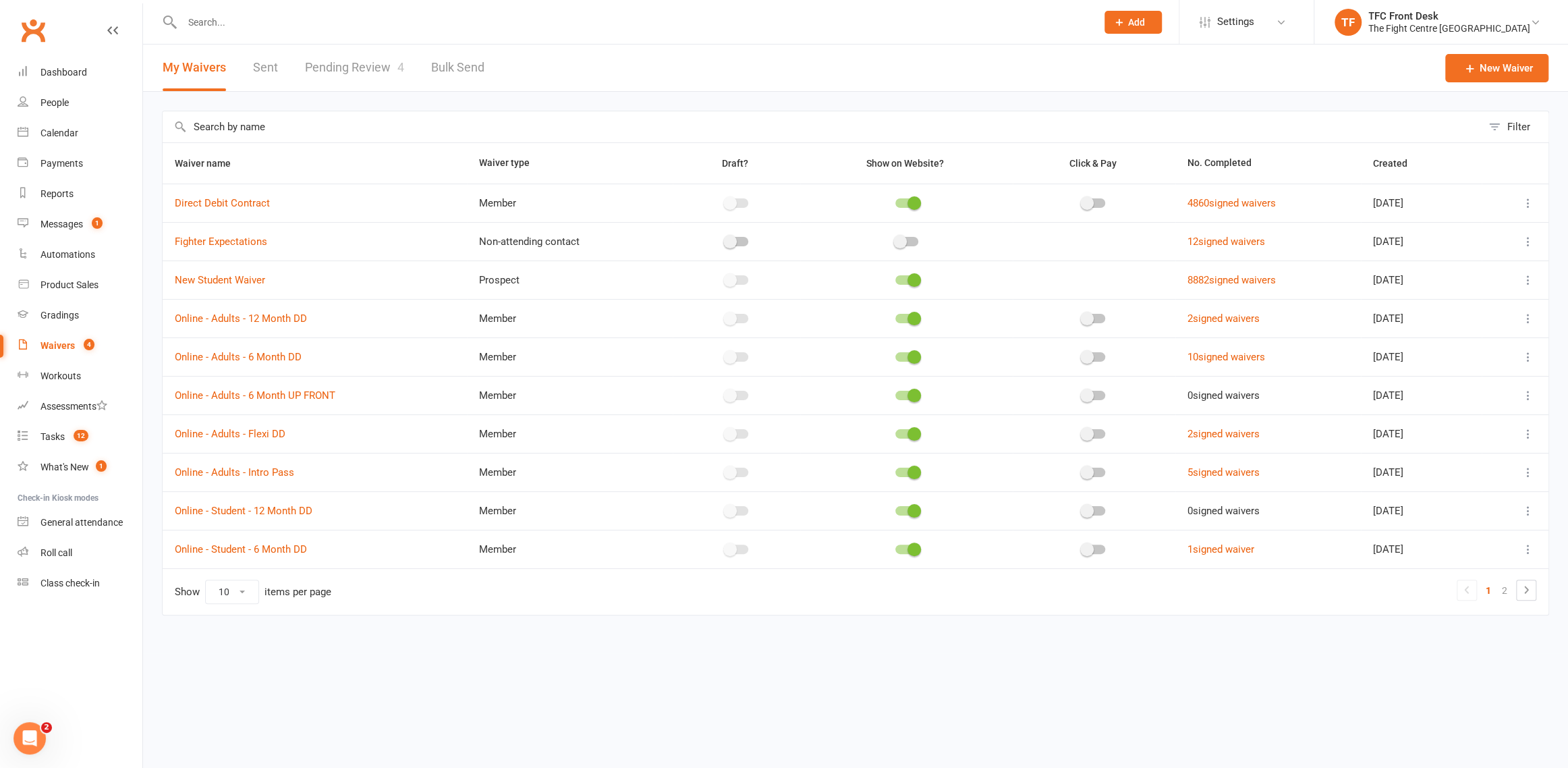
click at [16, 589] on li "Class check-in" at bounding box center [71, 583] width 142 height 30
click at [27, 580] on link "Class check-in" at bounding box center [80, 583] width 125 height 30
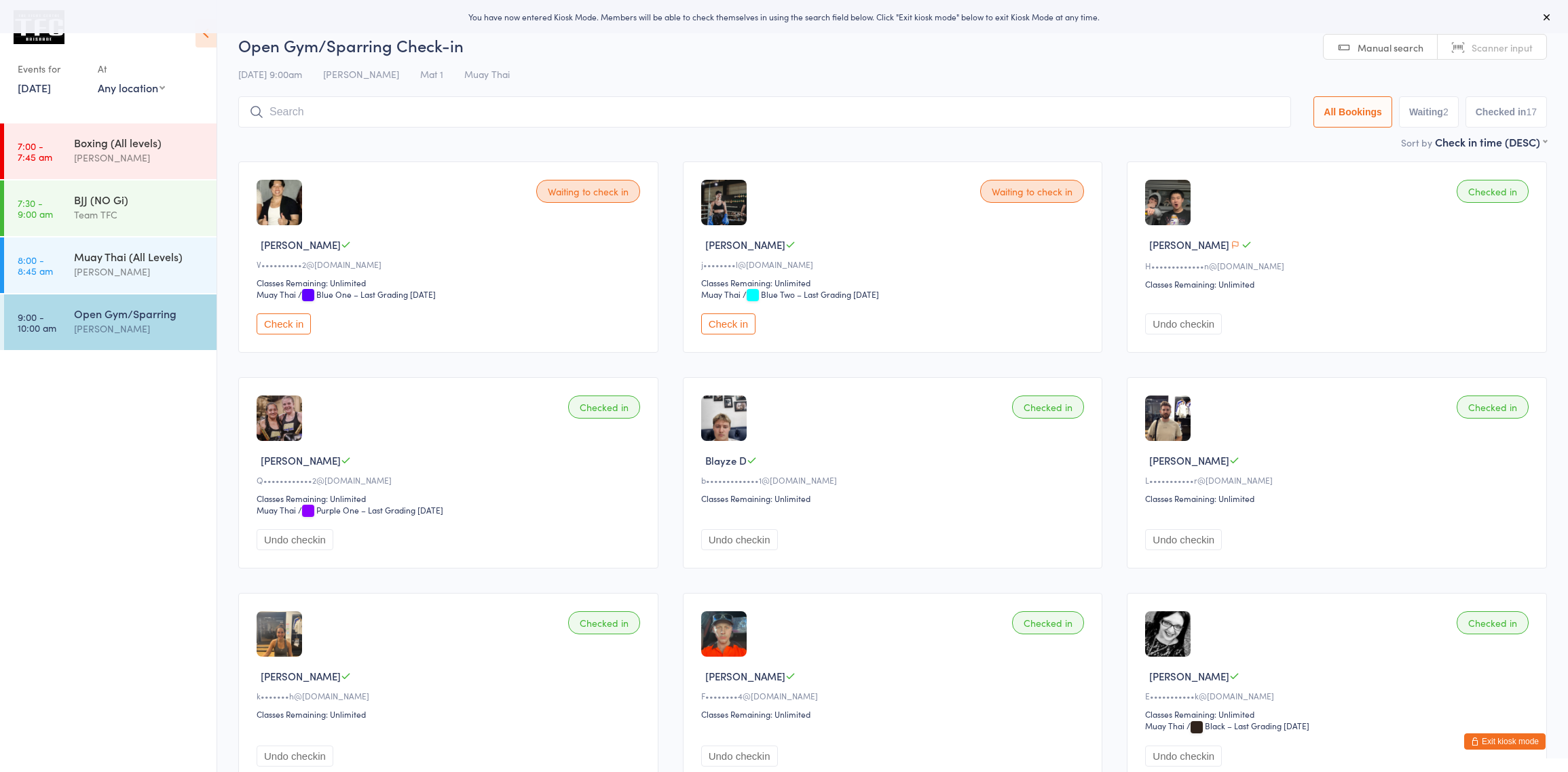
click at [718, 321] on button "Check in" at bounding box center [728, 324] width 54 height 21
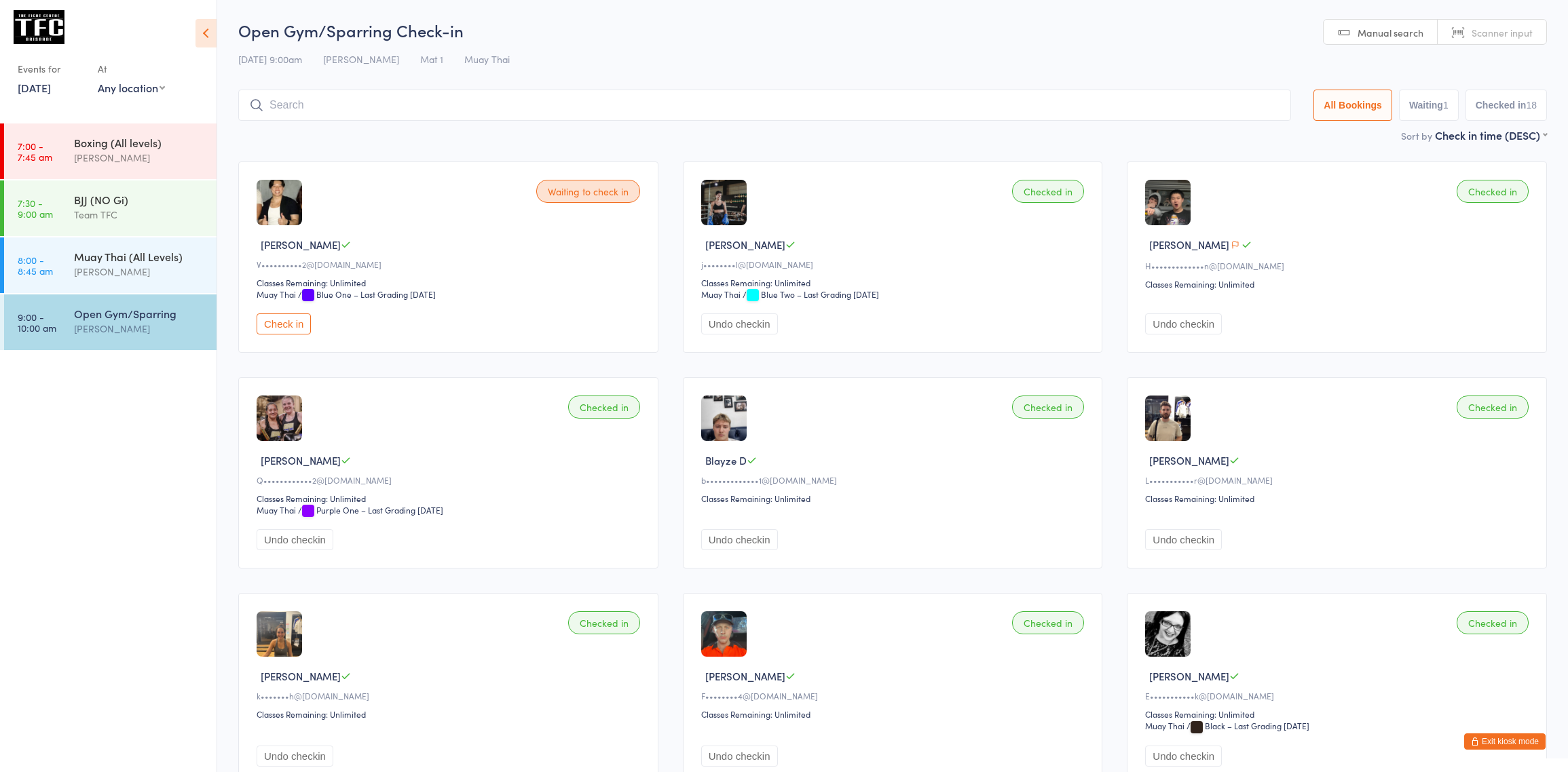
click at [134, 307] on div "Open Gym/Sparring" at bounding box center [139, 313] width 131 height 15
